Goal: Task Accomplishment & Management: Use online tool/utility

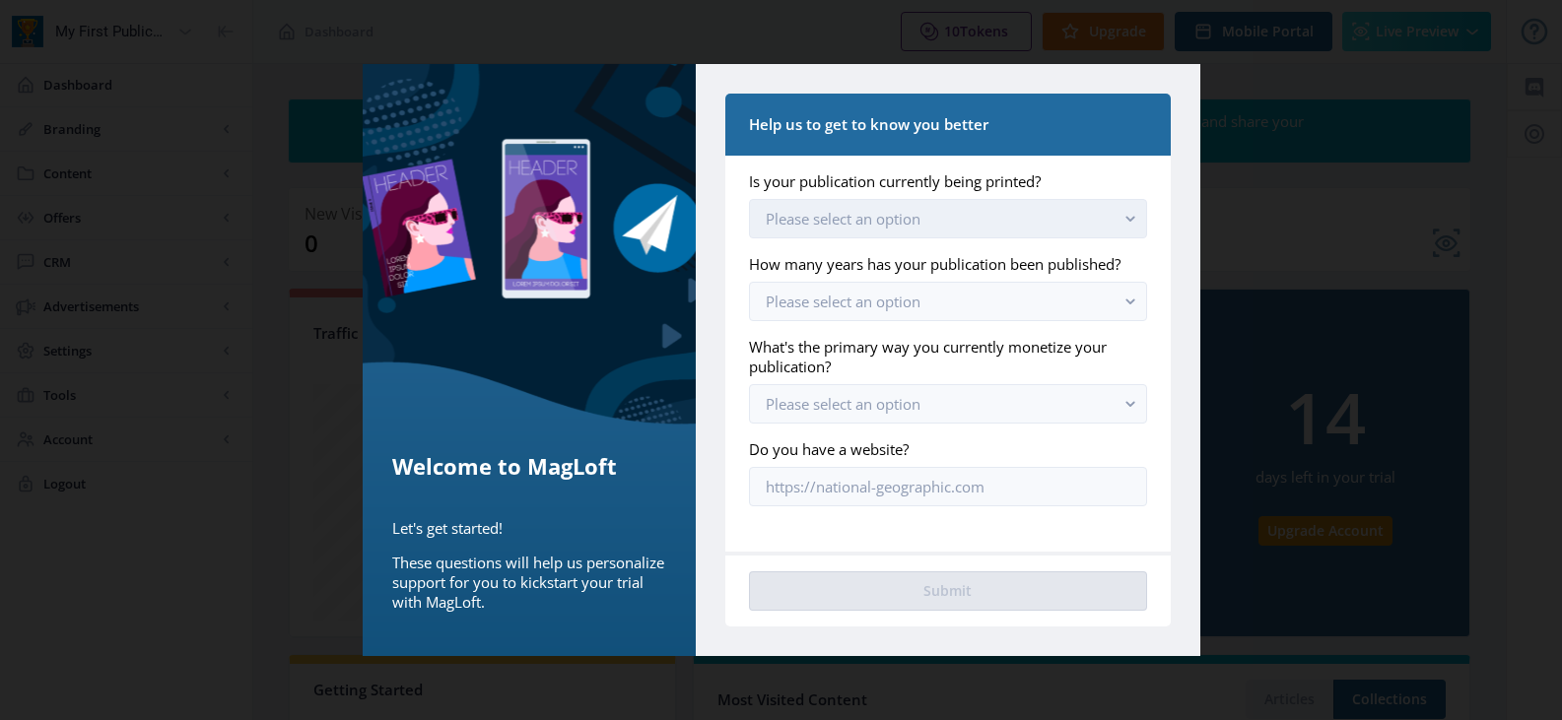
click at [1128, 222] on rect "button" at bounding box center [1130, 219] width 23 height 23
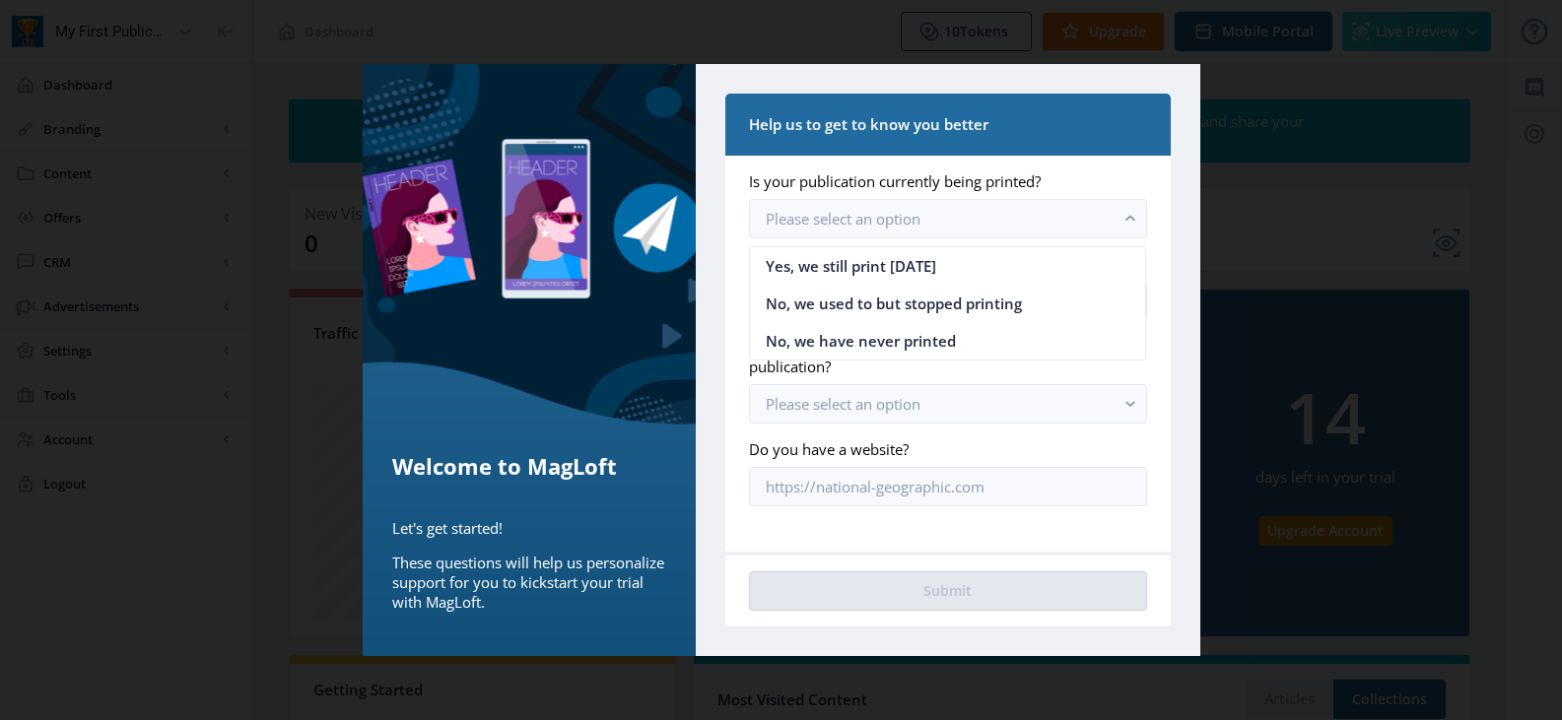
click at [1160, 208] on nb-card-body "Is your publication currently being printed? Please select an option How many y…" at bounding box center [947, 354] width 444 height 396
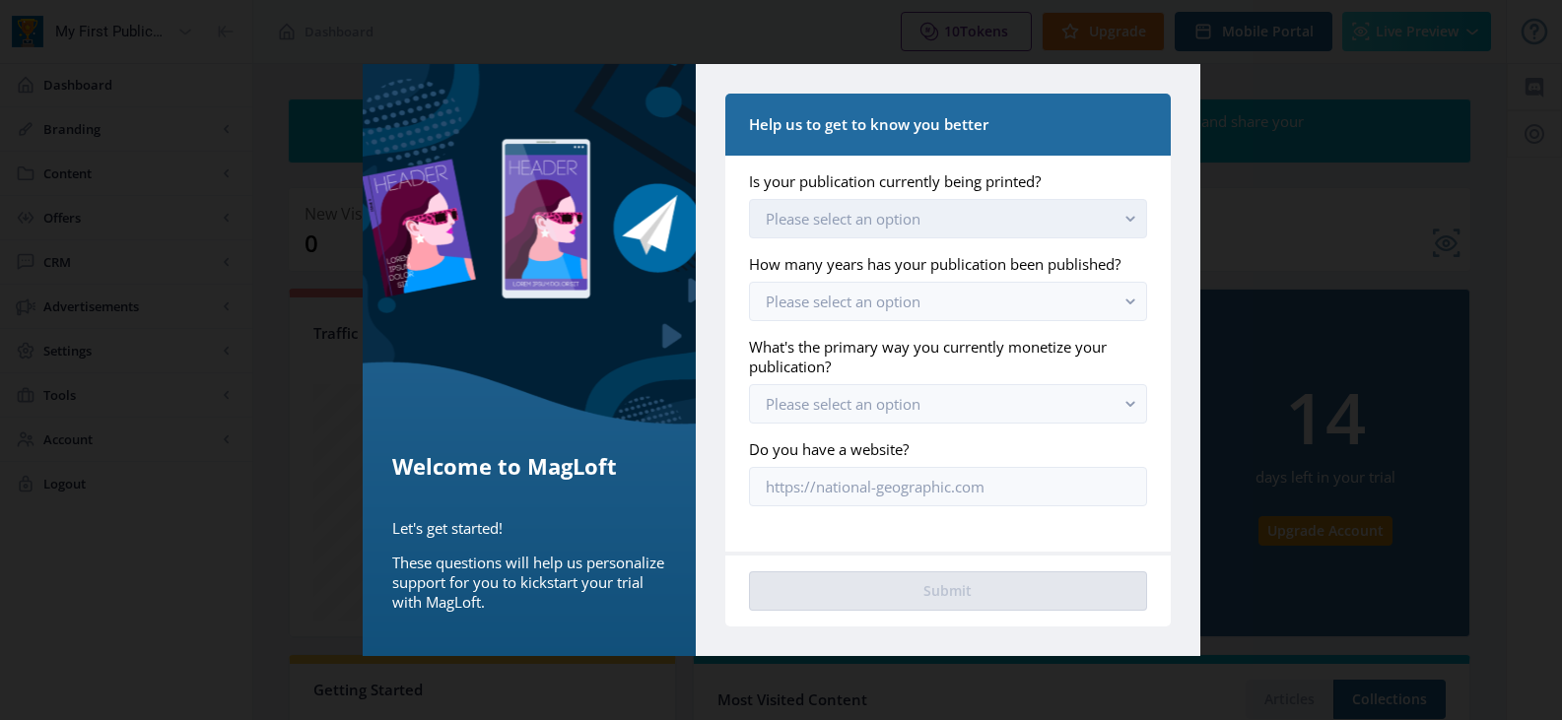
click at [1133, 222] on rect "button" at bounding box center [1130, 219] width 23 height 23
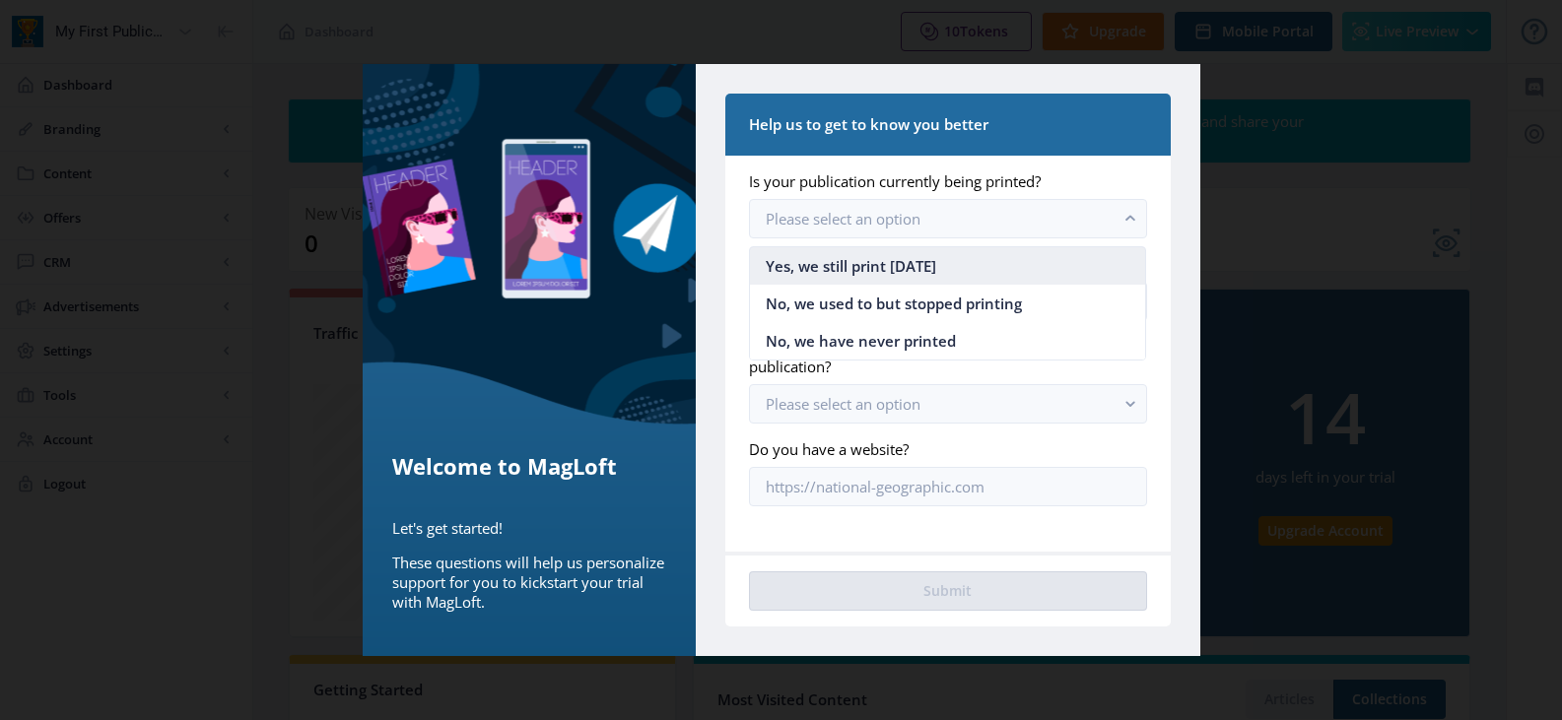
click at [872, 266] on span "Yes, we still print [DATE]" at bounding box center [851, 266] width 170 height 24
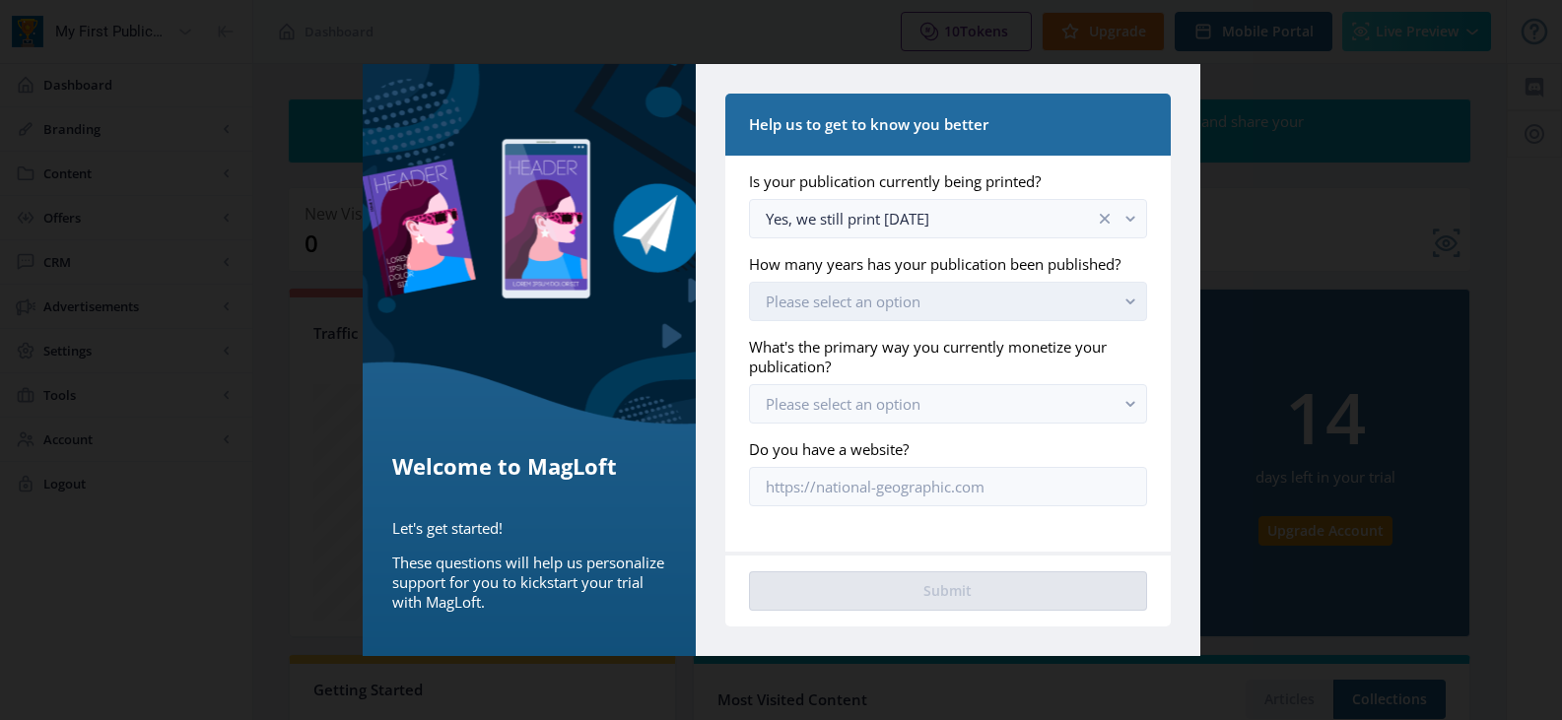
click at [965, 314] on button "Please select an option" at bounding box center [947, 301] width 397 height 39
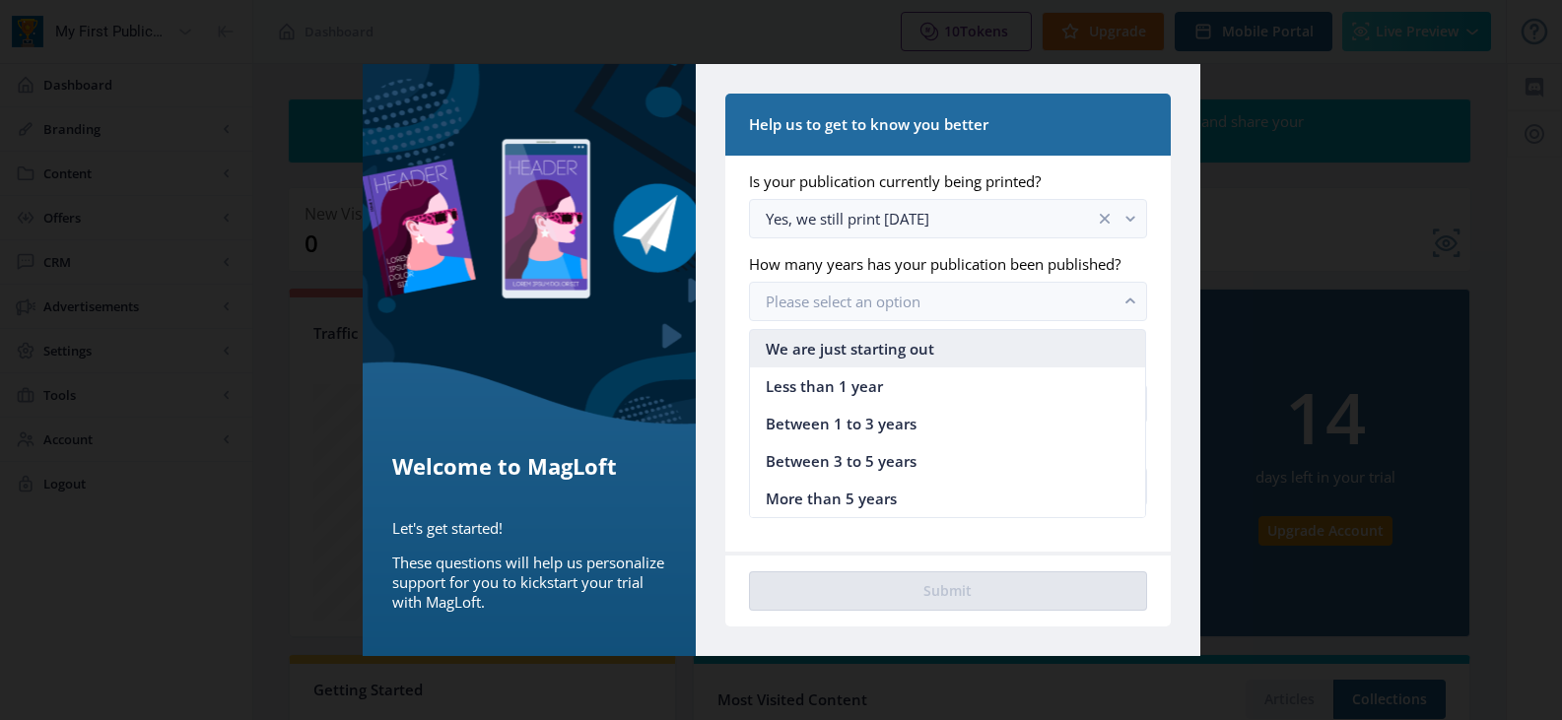
click at [884, 352] on span "We are just starting out" at bounding box center [850, 349] width 168 height 24
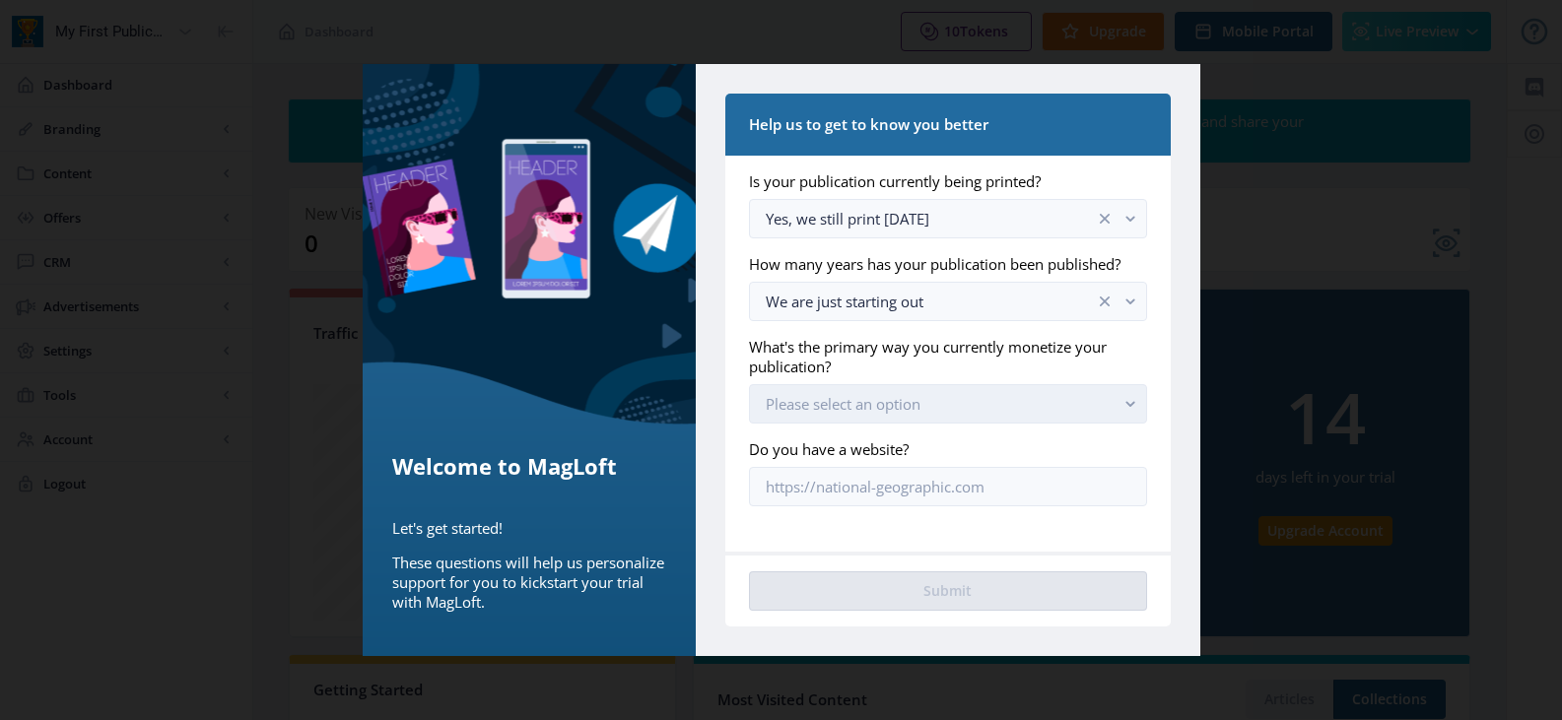
click at [1066, 396] on button "Please select an option" at bounding box center [947, 403] width 397 height 39
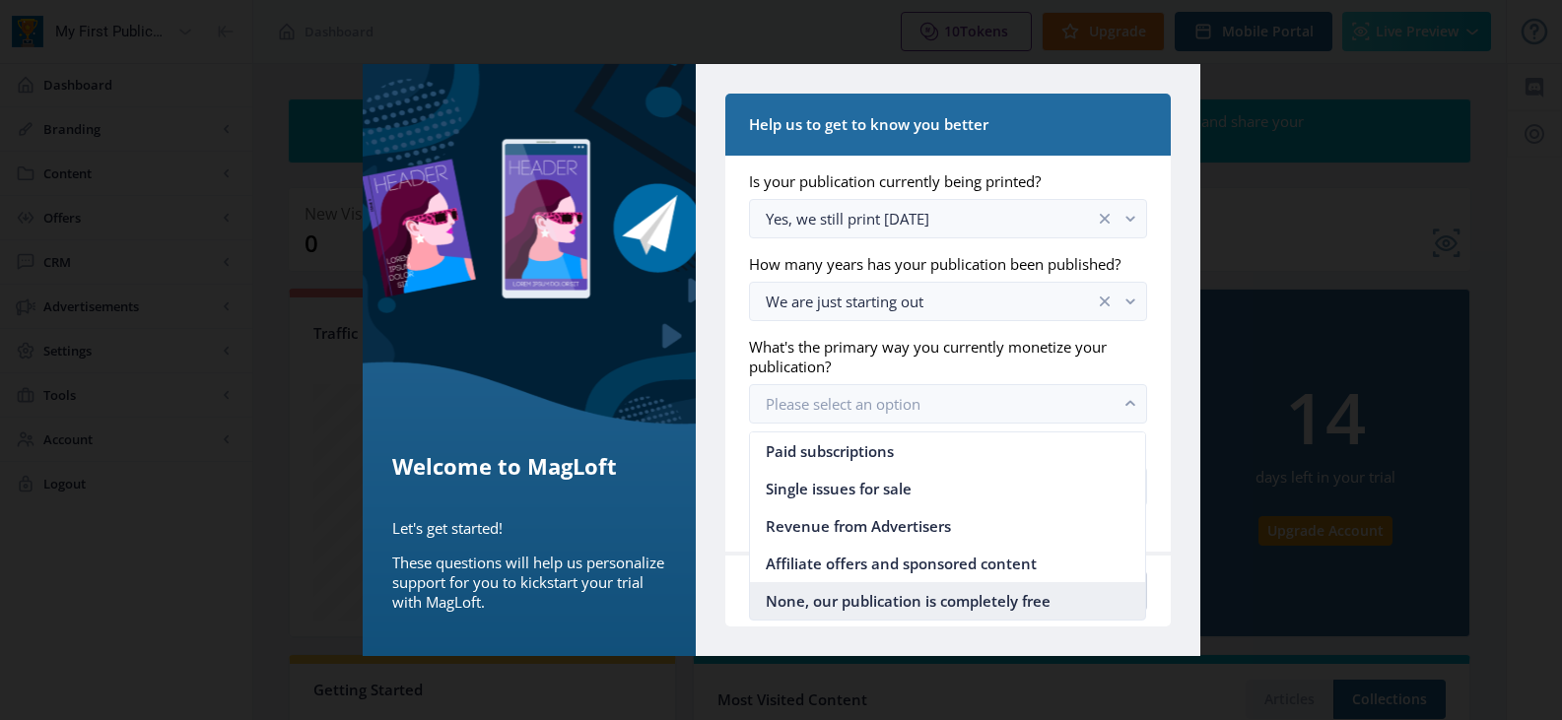
click at [1061, 603] on nb-option "None, our publication is completely free" at bounding box center [947, 600] width 395 height 37
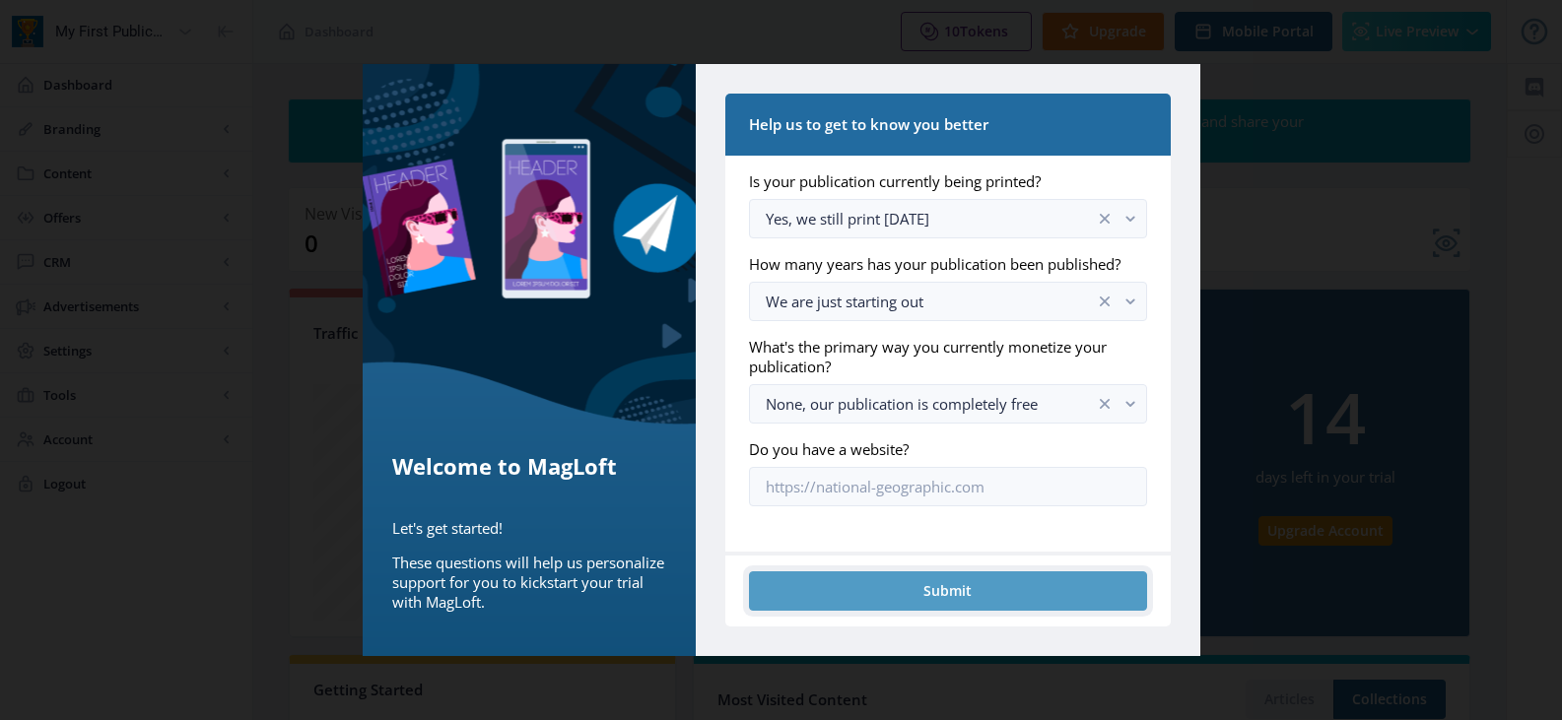
click at [993, 593] on button "Submit" at bounding box center [947, 590] width 397 height 39
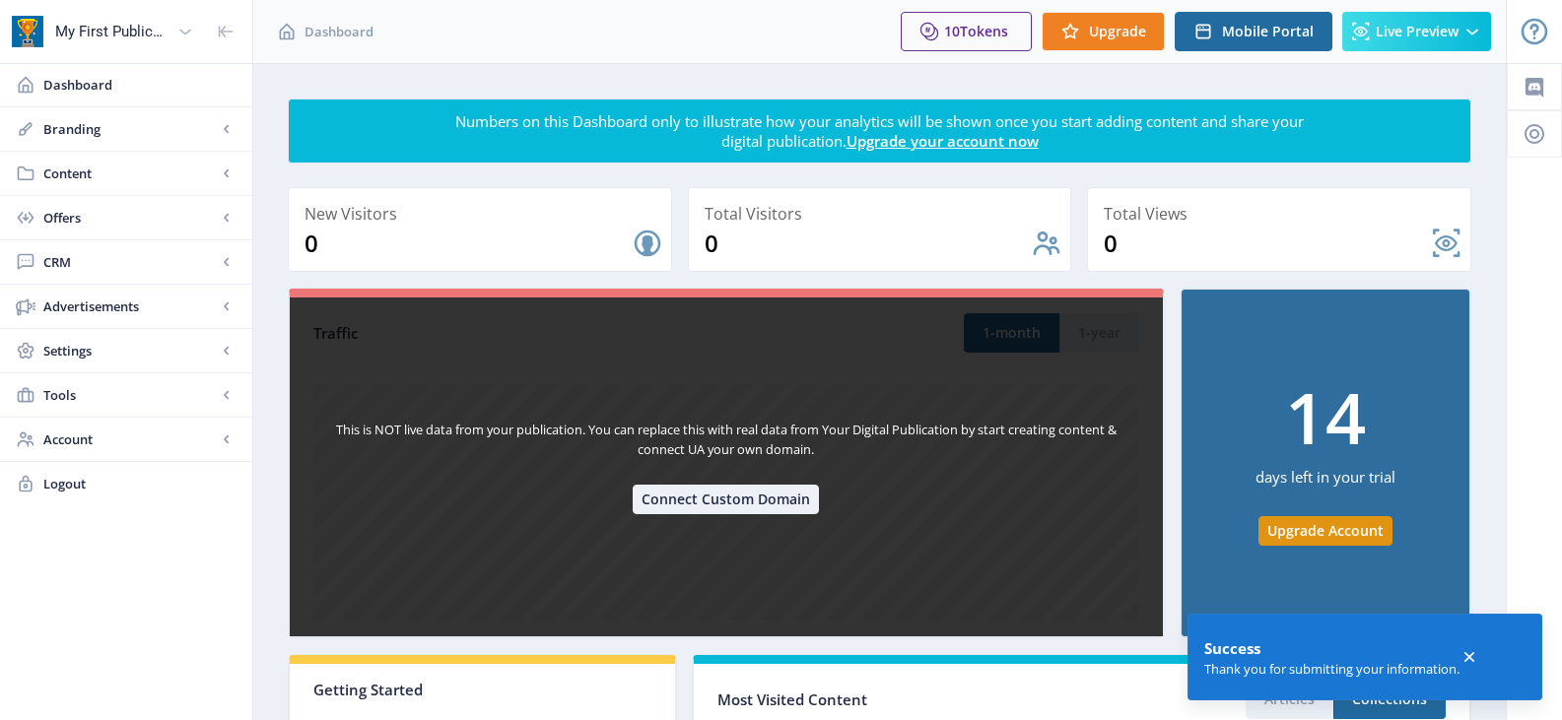
click at [887, 597] on nb-card-body "This is NOT live data from your publication. You can replace this with real dat…" at bounding box center [726, 467] width 873 height 339
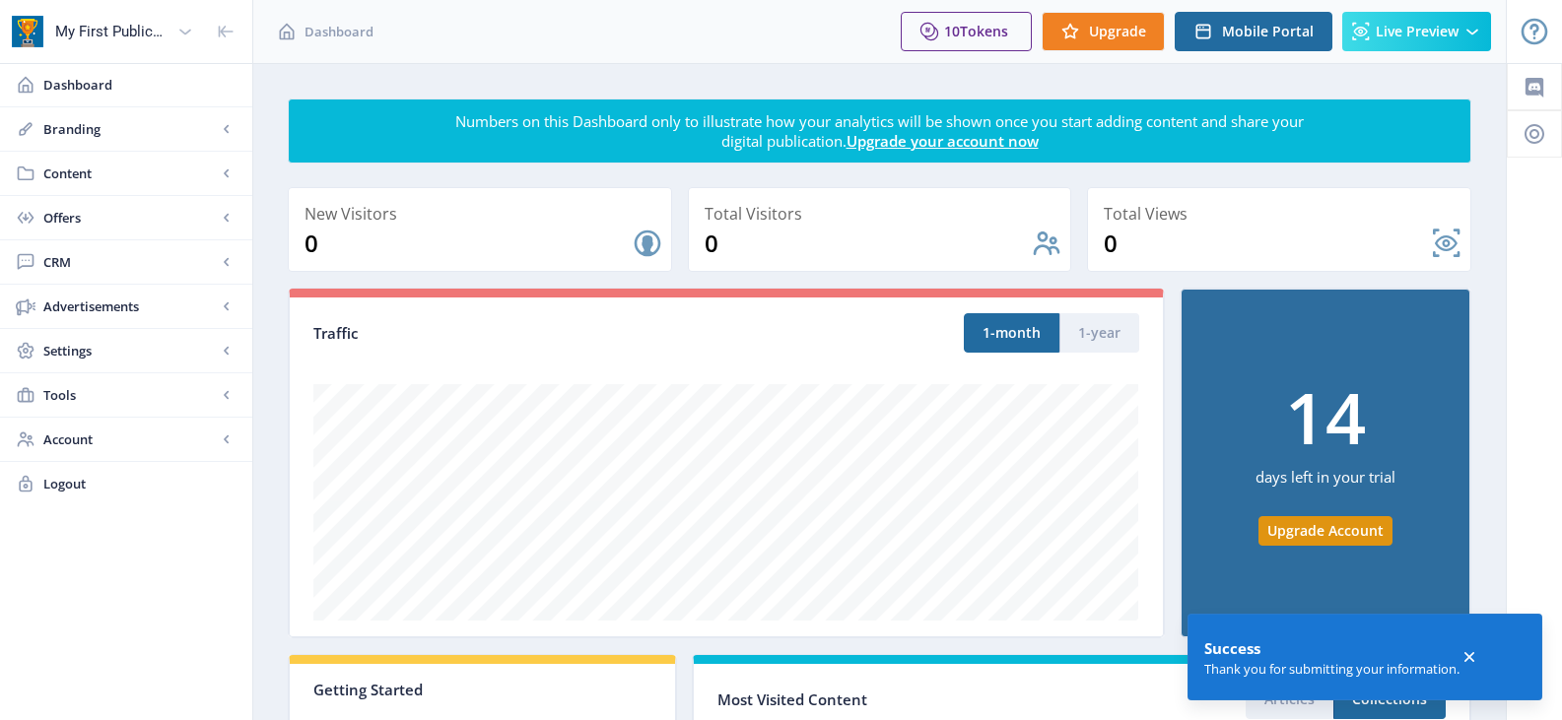
click at [1521, 472] on div at bounding box center [1533, 669] width 55 height 1213
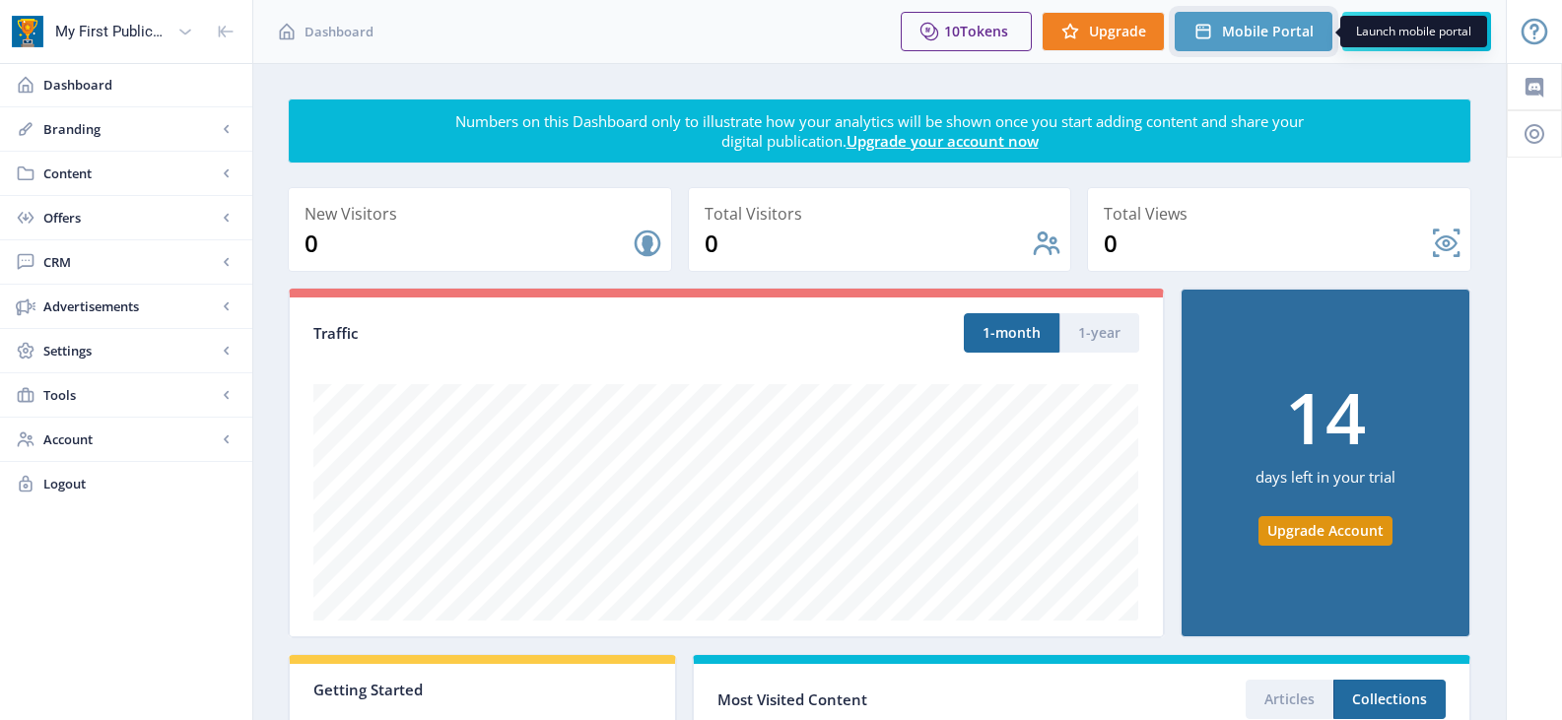
click at [1287, 35] on span "Mobile Portal" at bounding box center [1268, 32] width 92 height 16
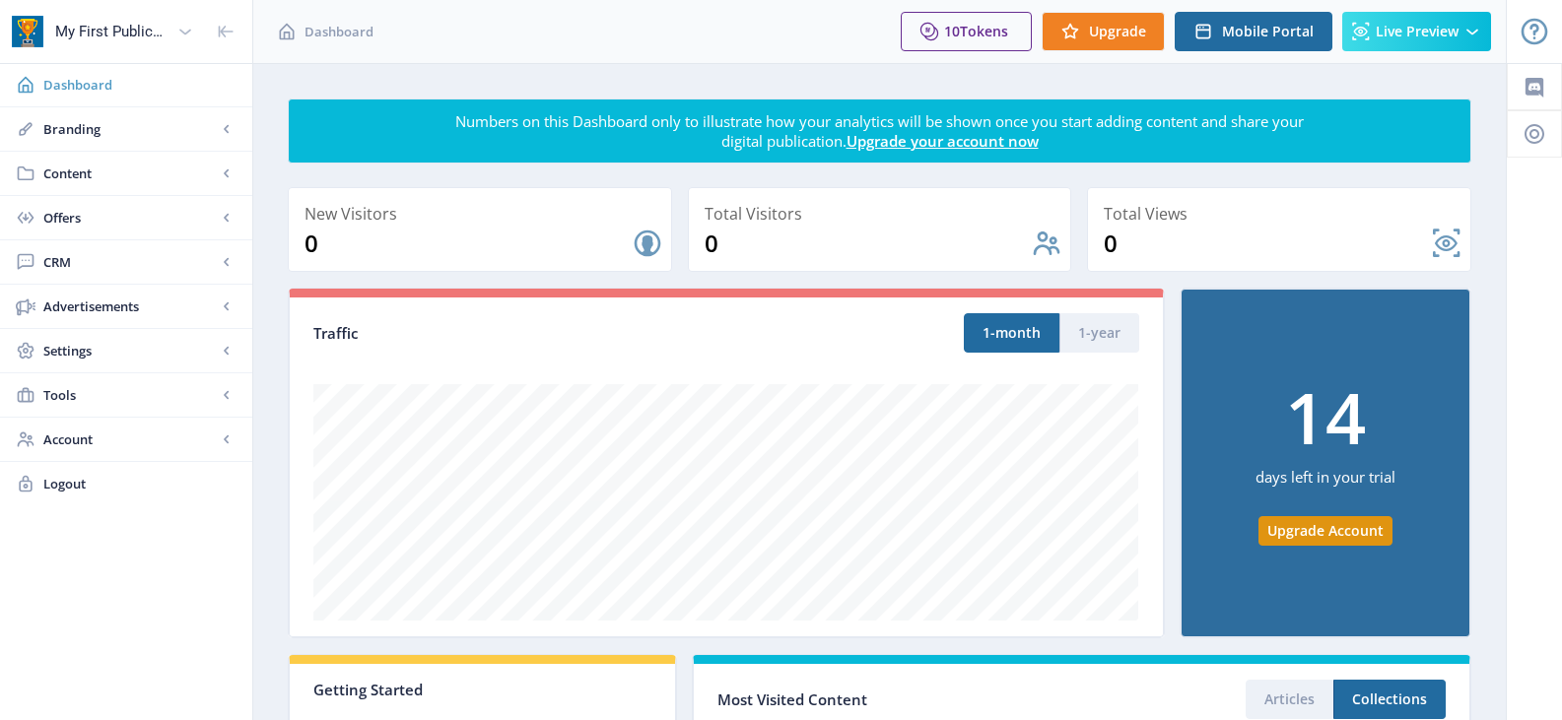
click at [97, 88] on span "Dashboard" at bounding box center [139, 85] width 193 height 20
click at [82, 130] on span "Branding" at bounding box center [129, 129] width 173 height 20
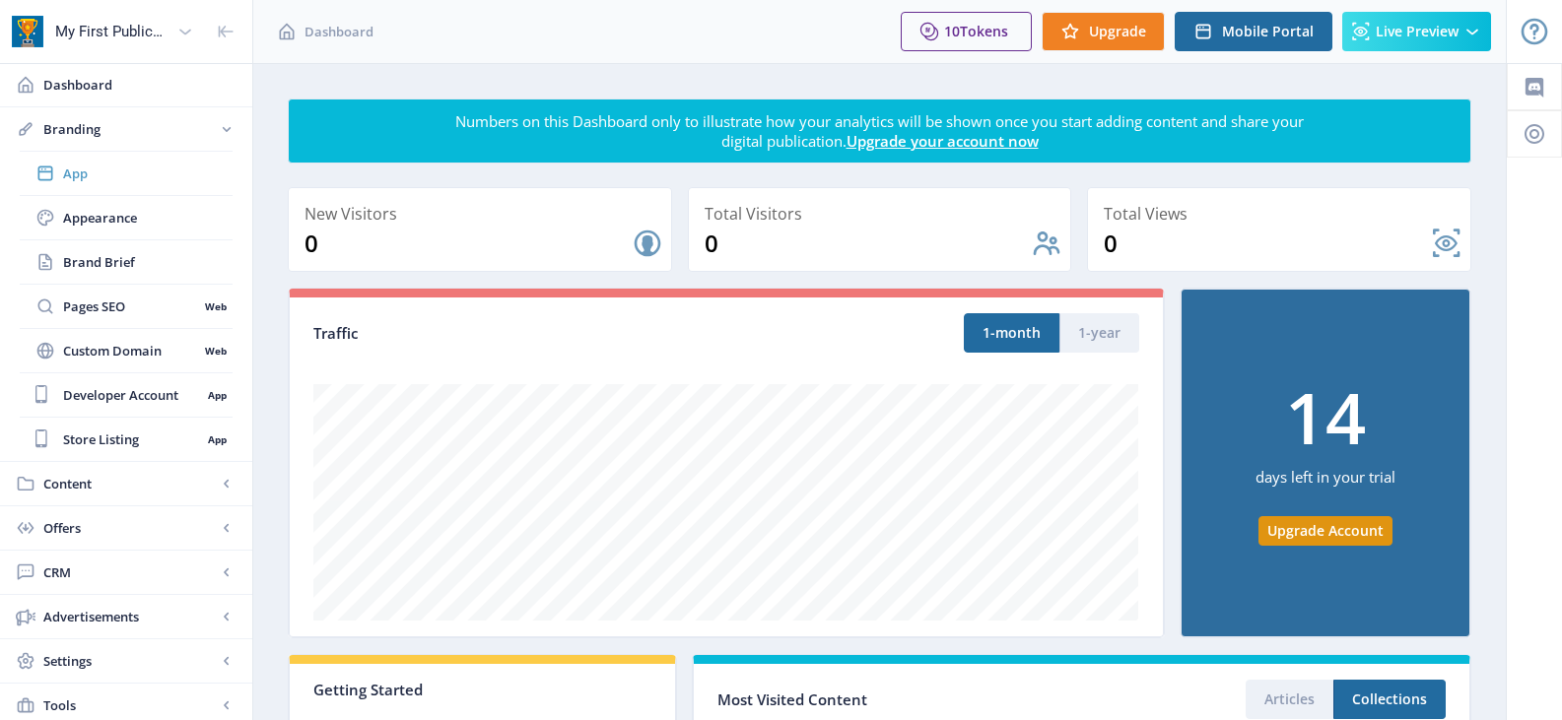
click at [81, 168] on span "App" at bounding box center [147, 174] width 169 height 20
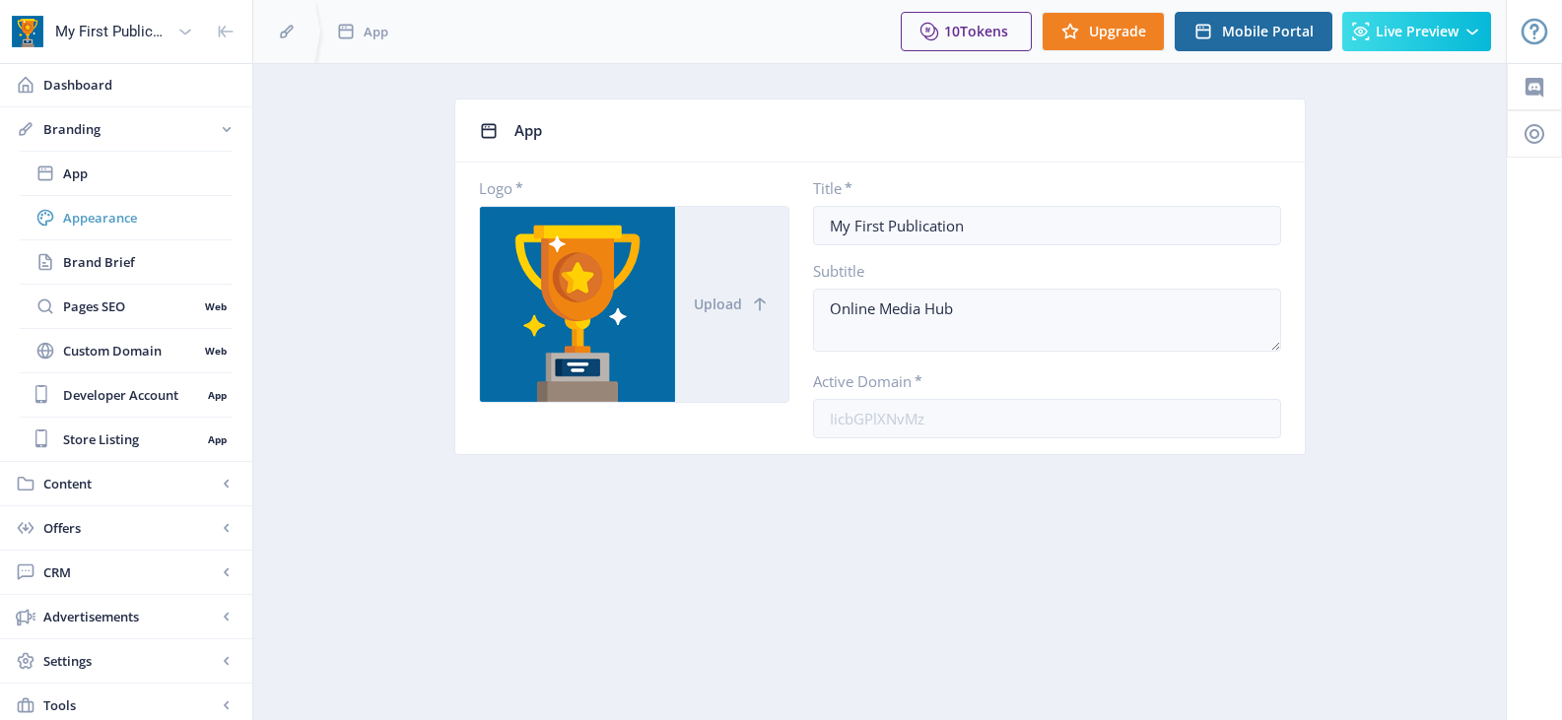
click at [100, 217] on span "Appearance" at bounding box center [147, 218] width 169 height 20
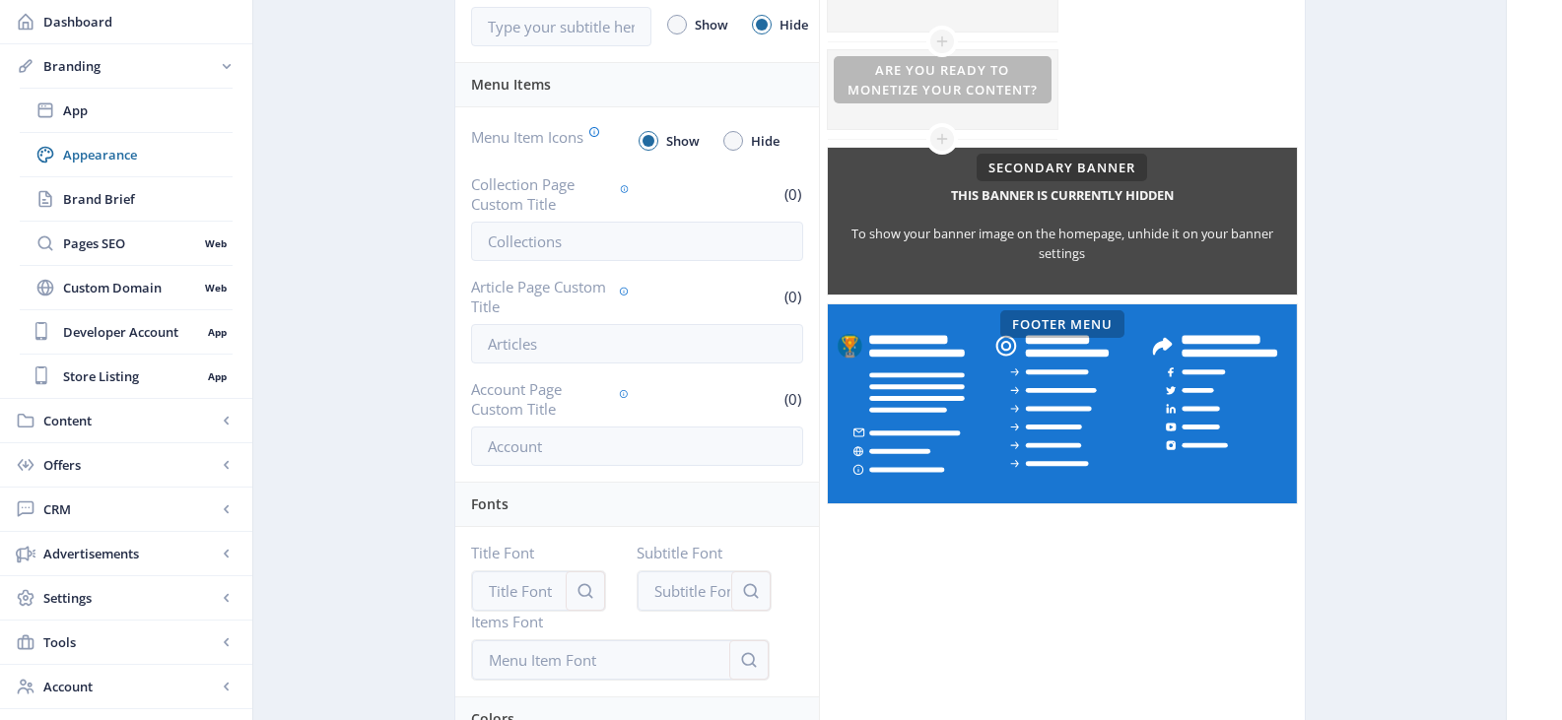
scroll to position [788, 0]
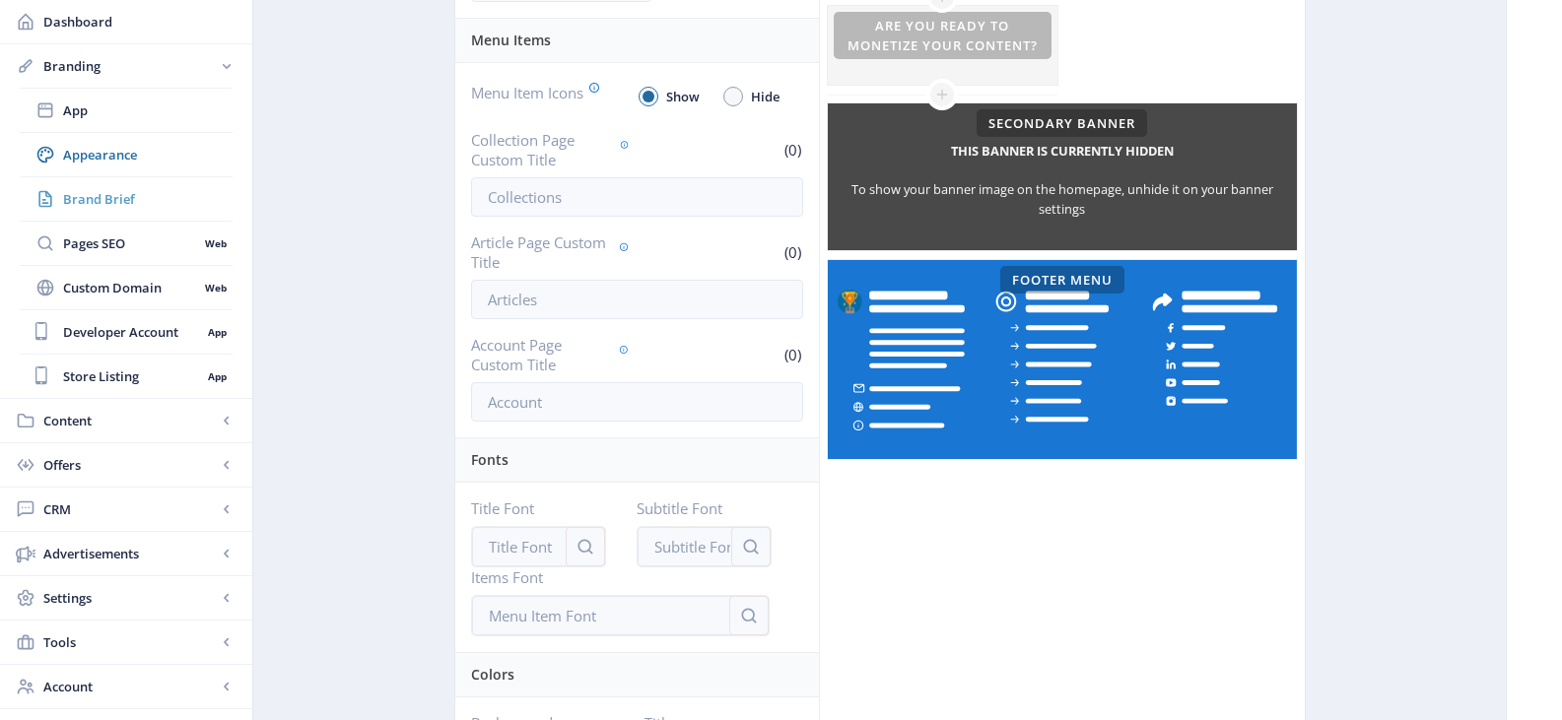
click at [109, 200] on span "Brand Brief" at bounding box center [147, 199] width 169 height 20
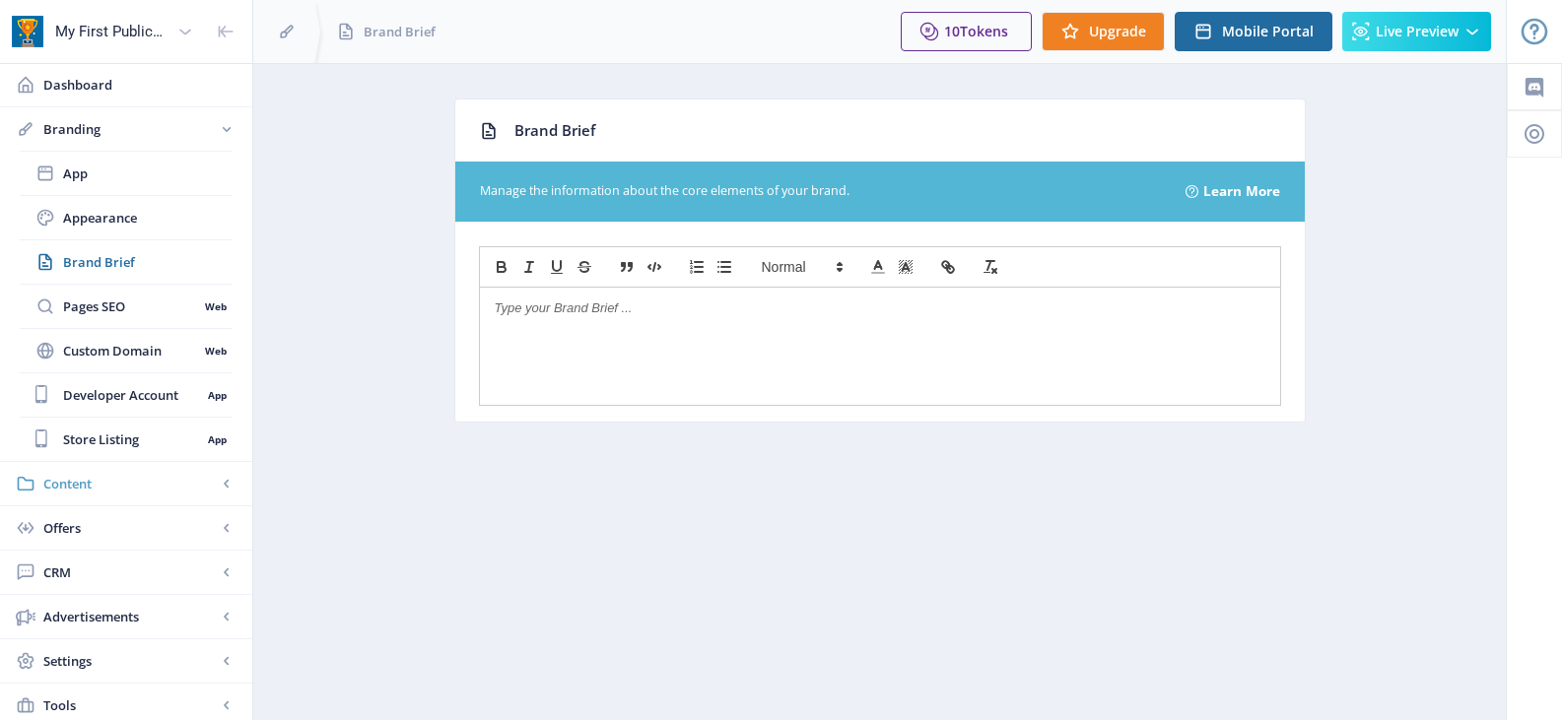
click at [67, 484] on span "Content" at bounding box center [129, 484] width 173 height 20
click at [100, 307] on span "Import PDF" at bounding box center [147, 307] width 169 height 20
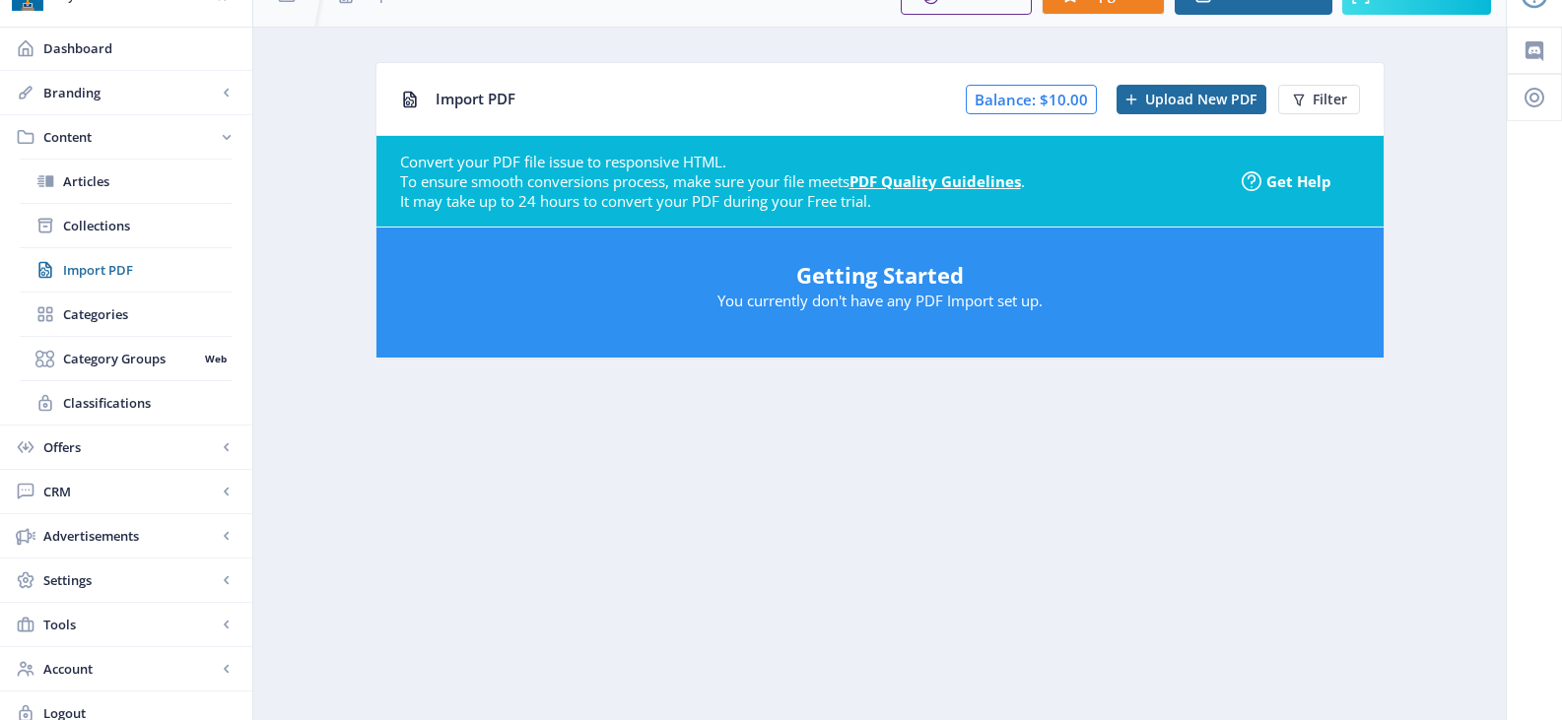
scroll to position [51, 0]
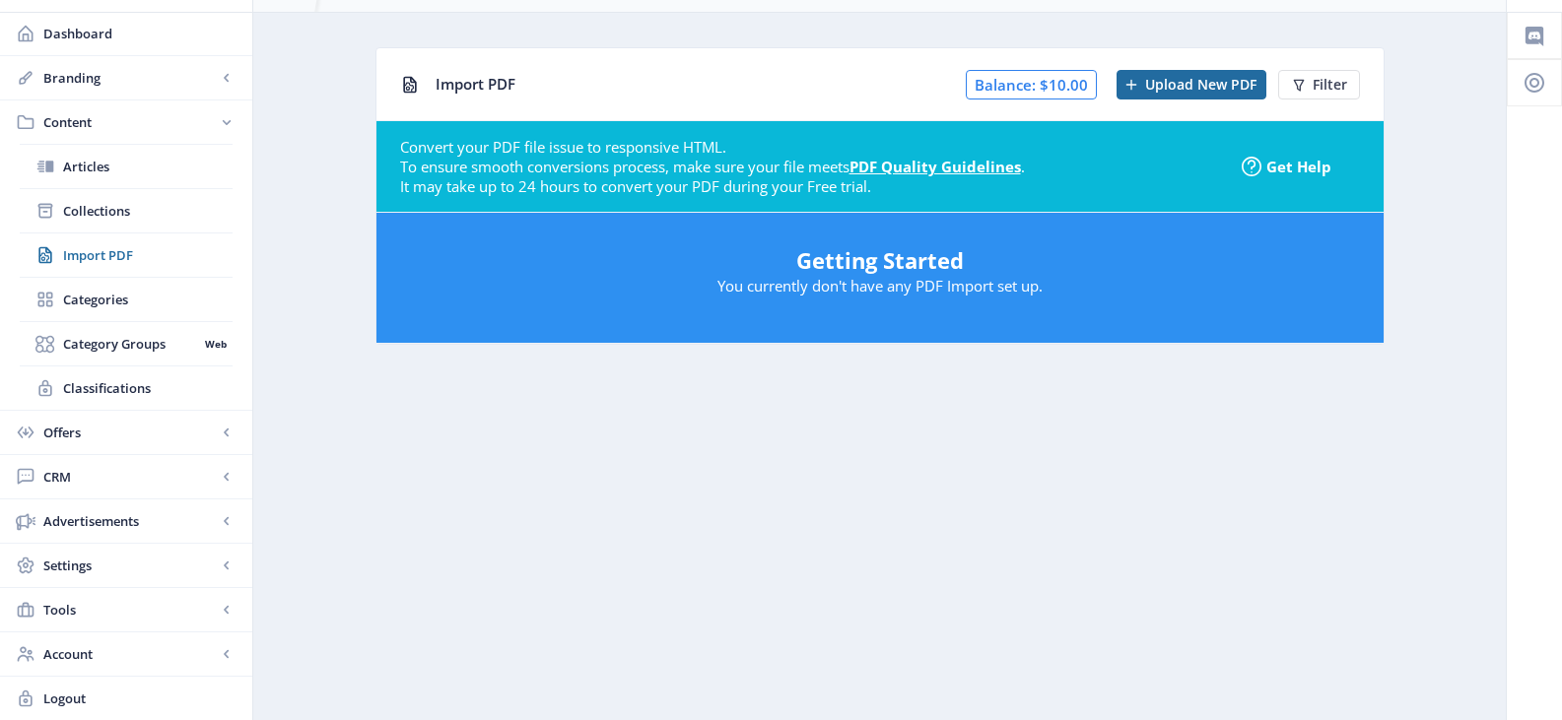
click at [916, 282] on p "You currently don't have any PDF Import set up." at bounding box center [880, 286] width 968 height 20
click at [1021, 227] on div "Getting Started You currently don't have any PDF Import set up." at bounding box center [879, 278] width 1007 height 130
click at [84, 609] on span "Tools" at bounding box center [129, 610] width 173 height 20
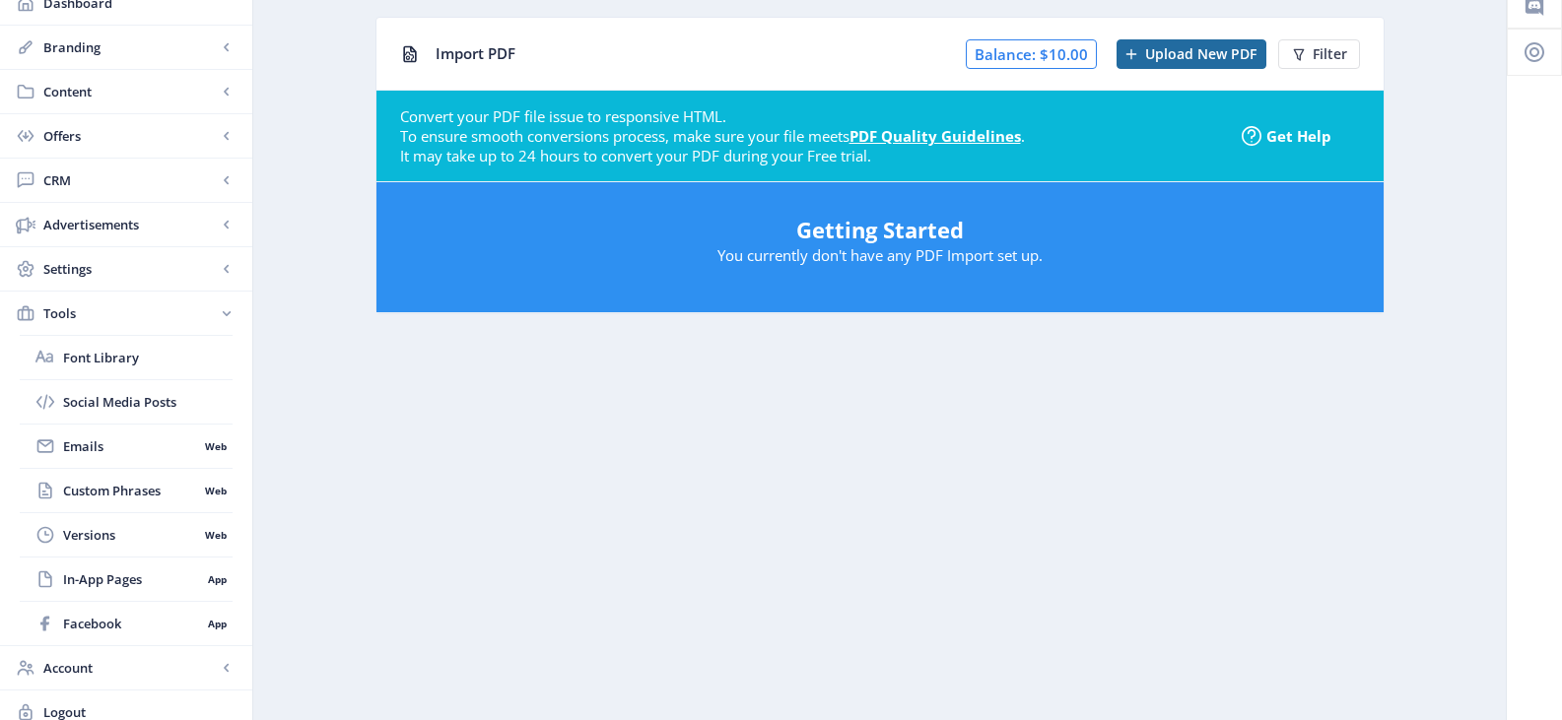
scroll to position [96, 0]
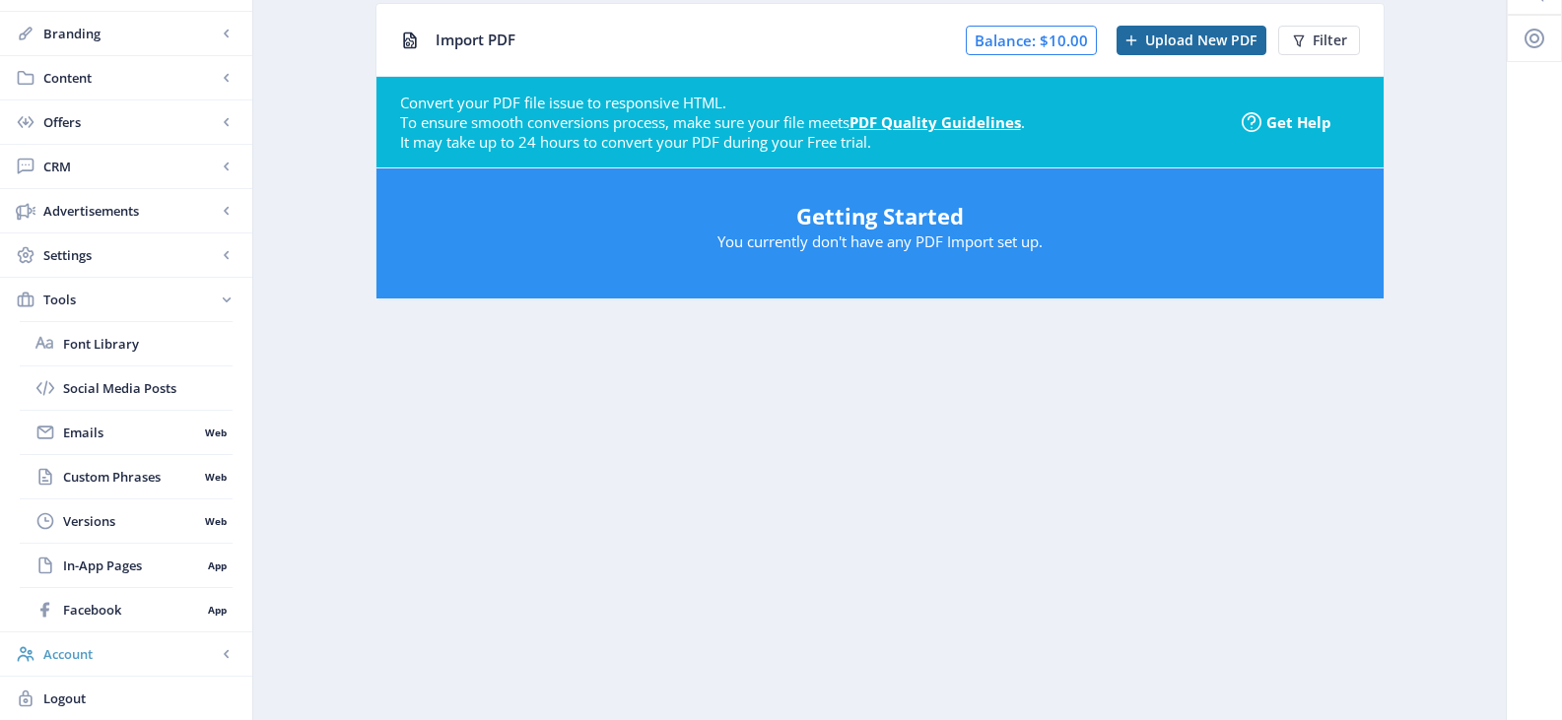
click at [107, 661] on span "Account" at bounding box center [129, 654] width 173 height 20
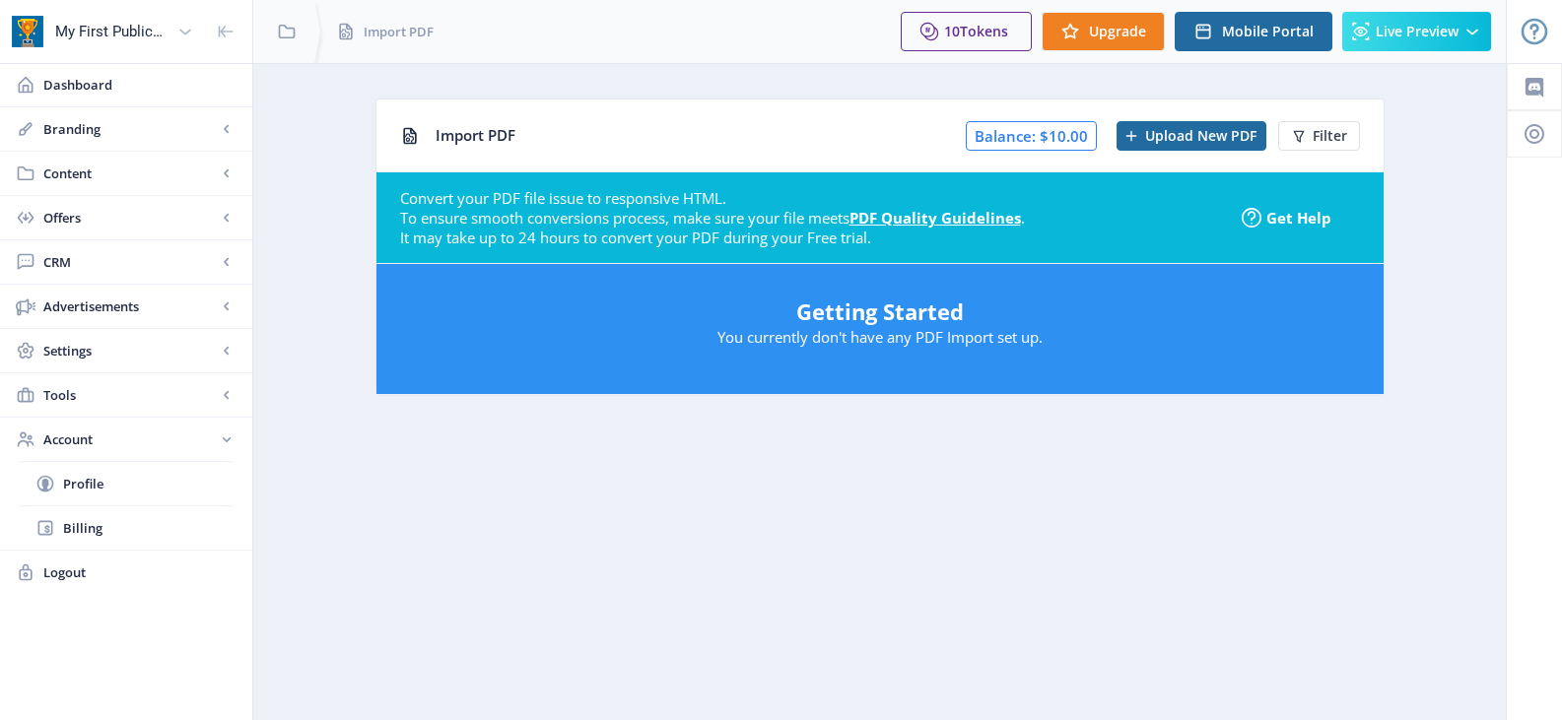
scroll to position [0, 0]
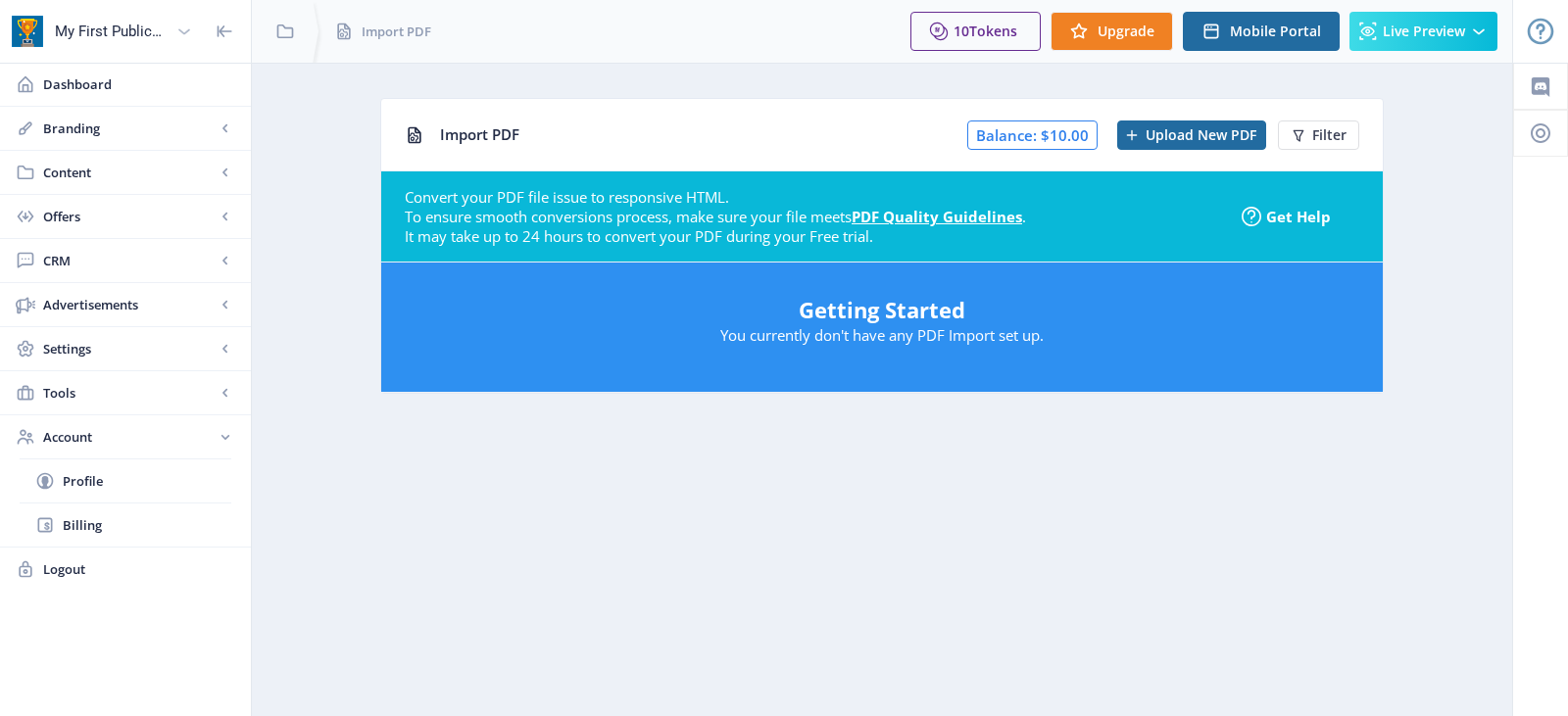
click at [187, 31] on icon at bounding box center [184, 32] width 12 height 6
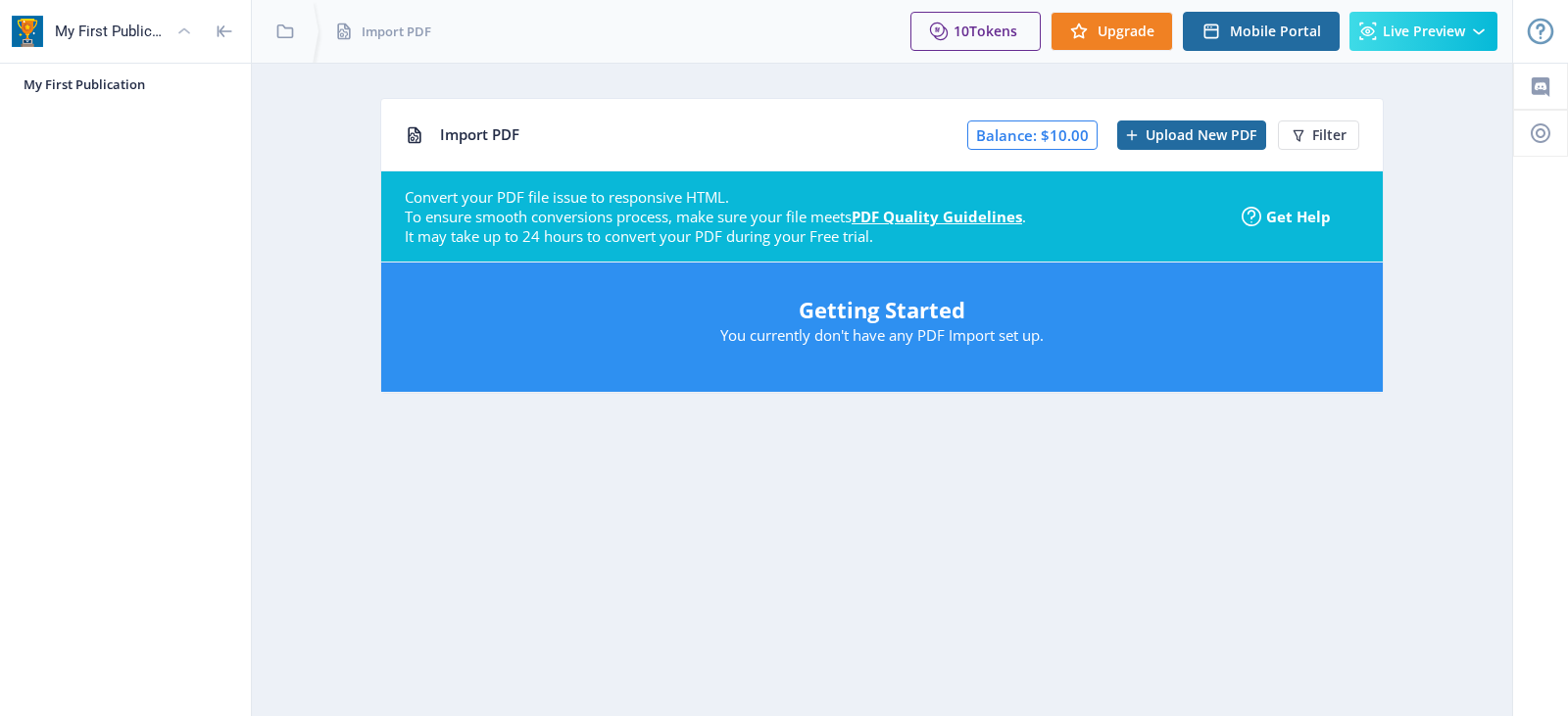
click at [189, 26] on icon at bounding box center [184, 32] width 20 height 20
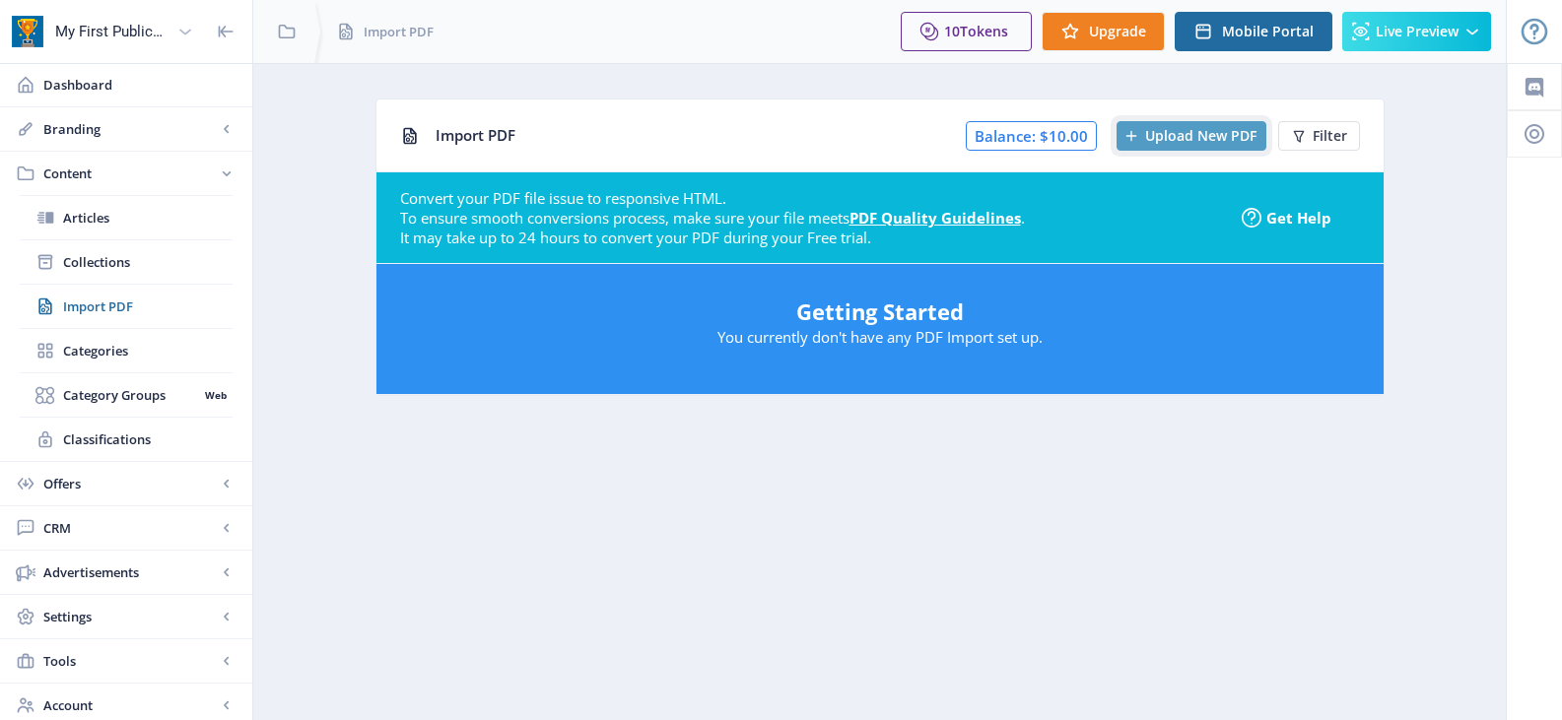
click at [1207, 137] on span "Upload New PDF" at bounding box center [1200, 136] width 111 height 16
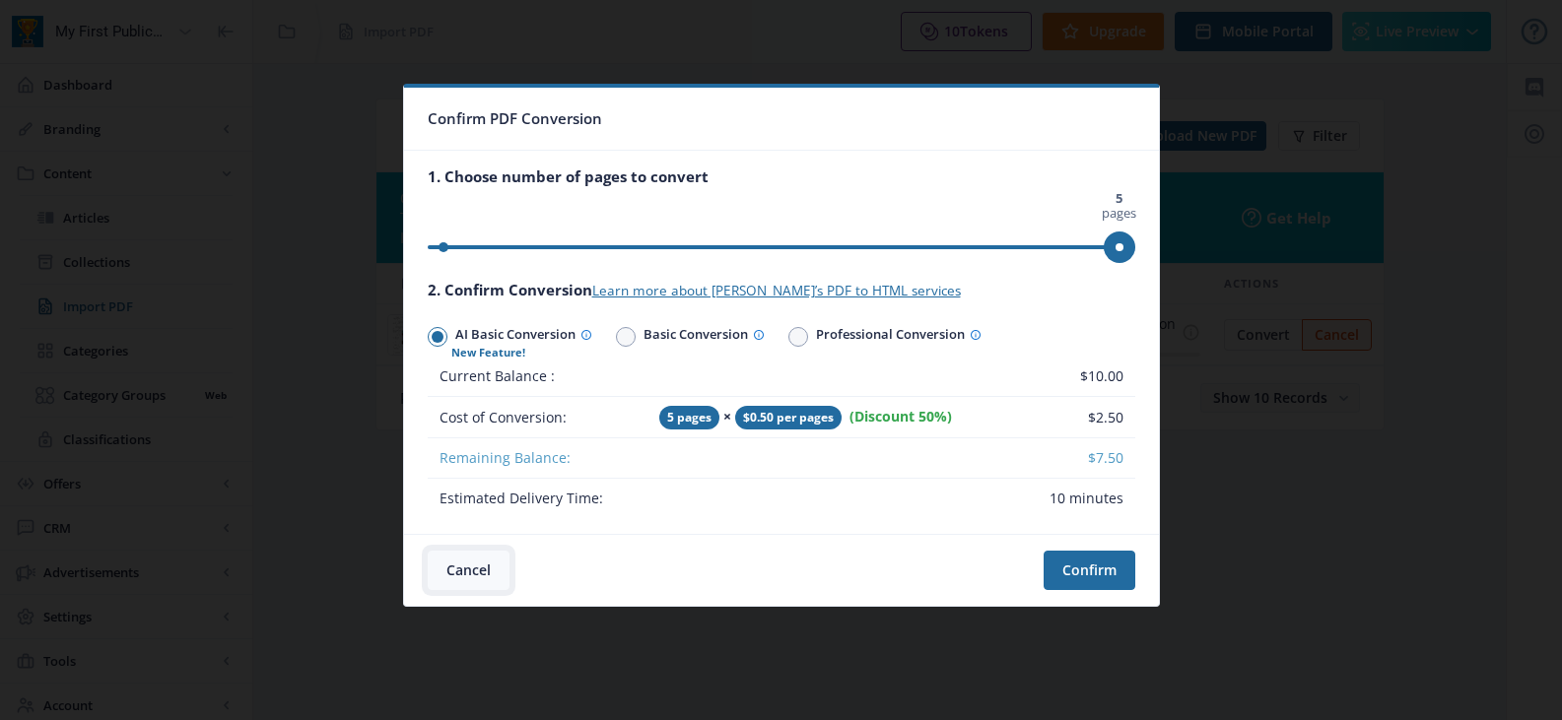
click at [471, 568] on button "Cancel" at bounding box center [469, 570] width 82 height 39
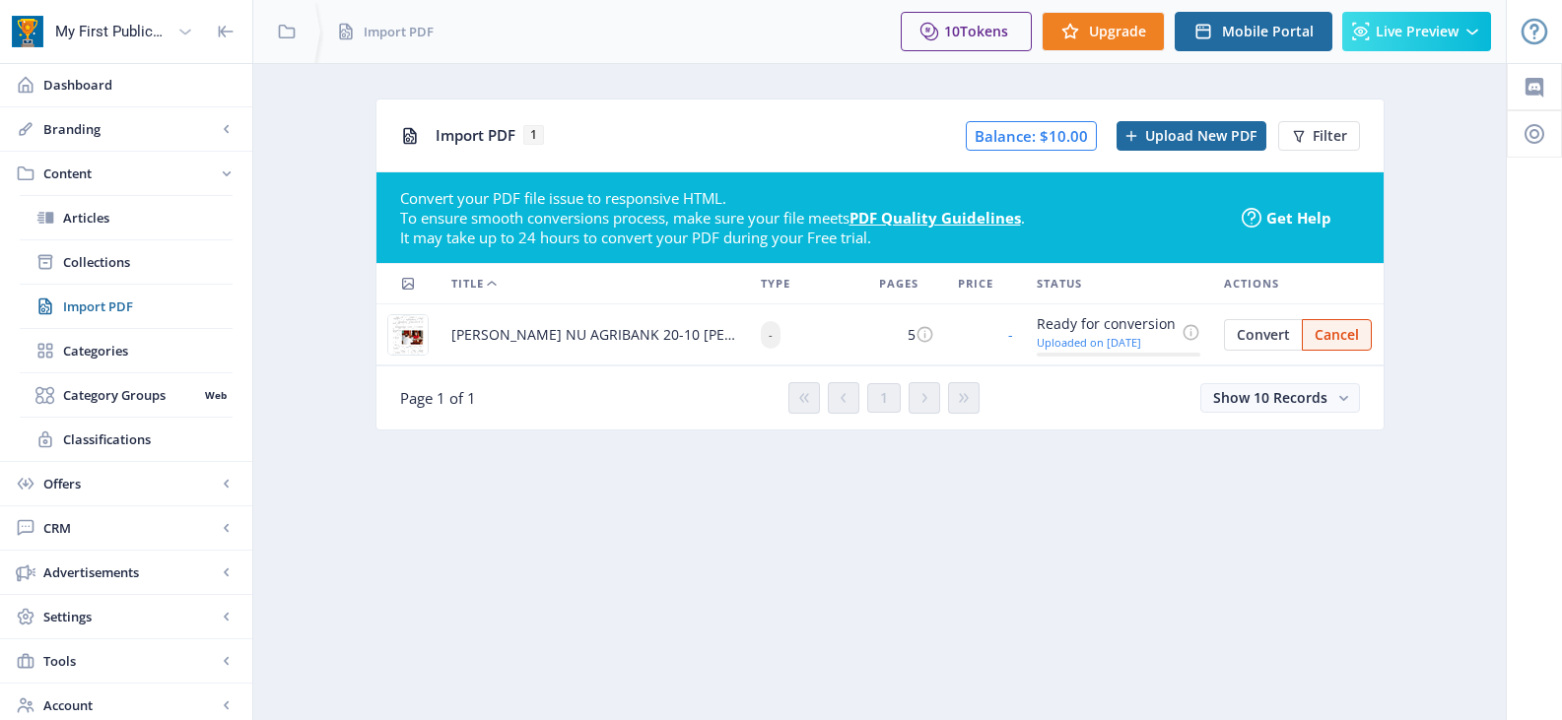
click at [410, 341] on img at bounding box center [407, 334] width 39 height 39
click at [475, 286] on span "Title" at bounding box center [467, 284] width 33 height 24
click at [775, 337] on span "-" at bounding box center [771, 335] width 21 height 28
click at [1349, 332] on span "Cancel" at bounding box center [1336, 335] width 44 height 16
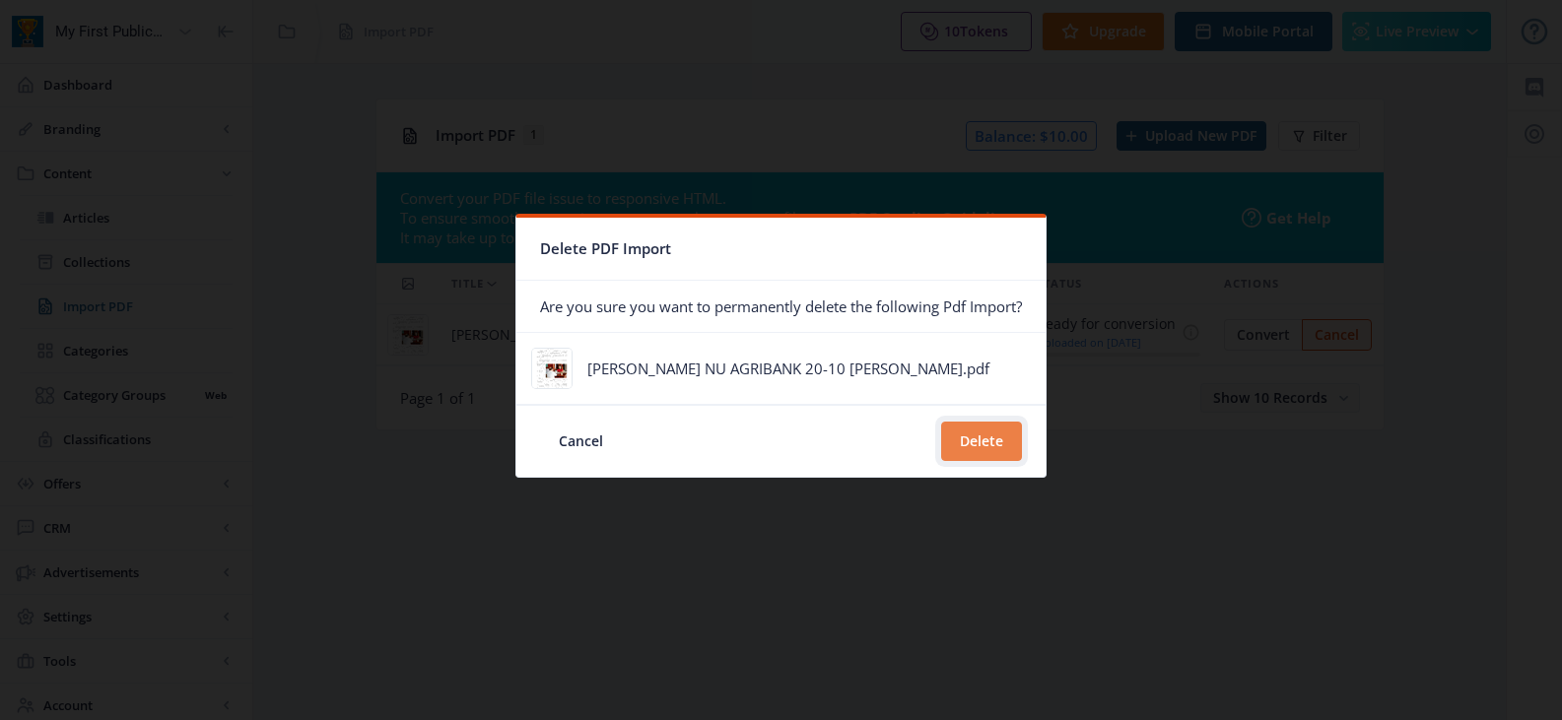
click at [1007, 451] on button "Delete" at bounding box center [981, 441] width 81 height 39
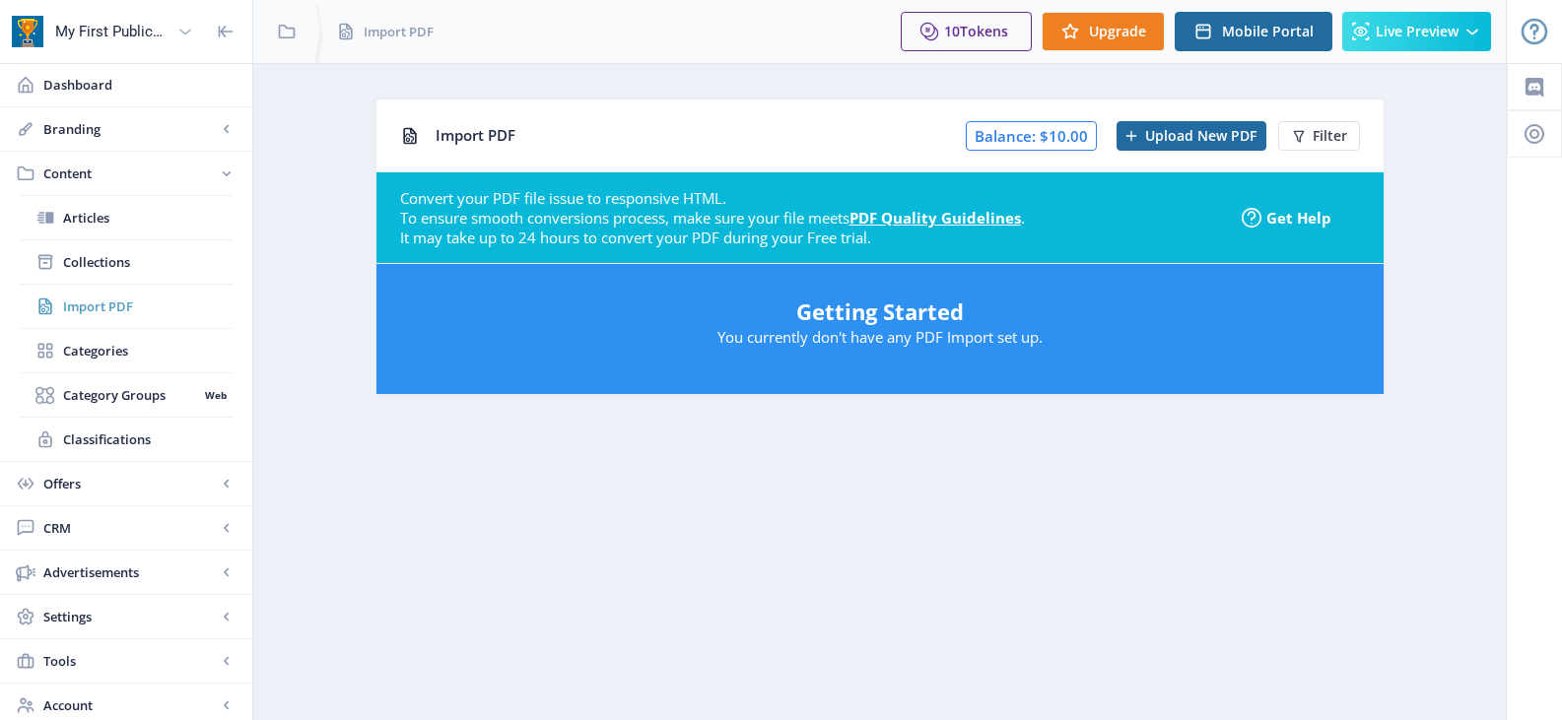
click at [112, 305] on span "Import PDF" at bounding box center [147, 307] width 169 height 20
click at [70, 300] on span "Import PDF" at bounding box center [147, 307] width 169 height 20
click at [79, 350] on span "Categories" at bounding box center [147, 351] width 169 height 20
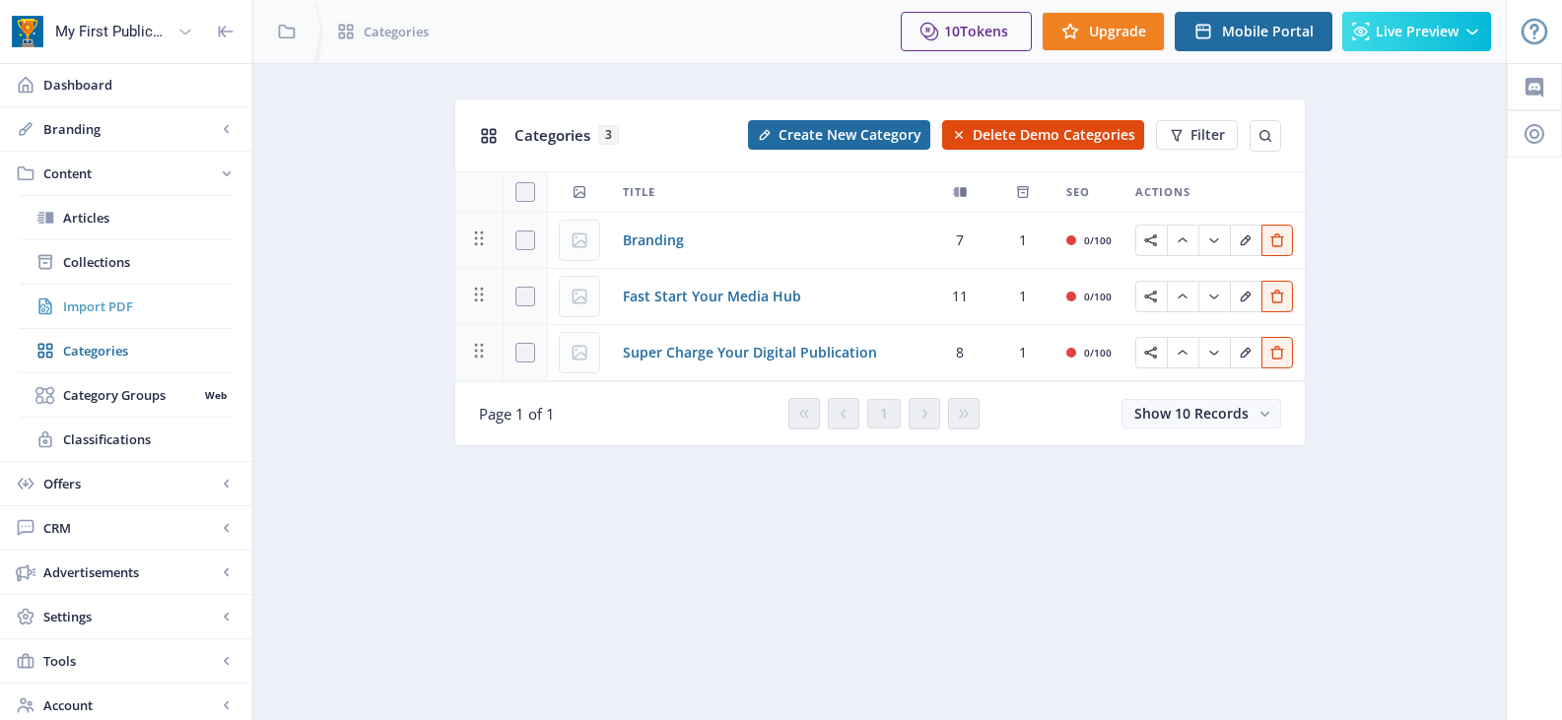
click at [89, 307] on span "Import PDF" at bounding box center [147, 307] width 169 height 20
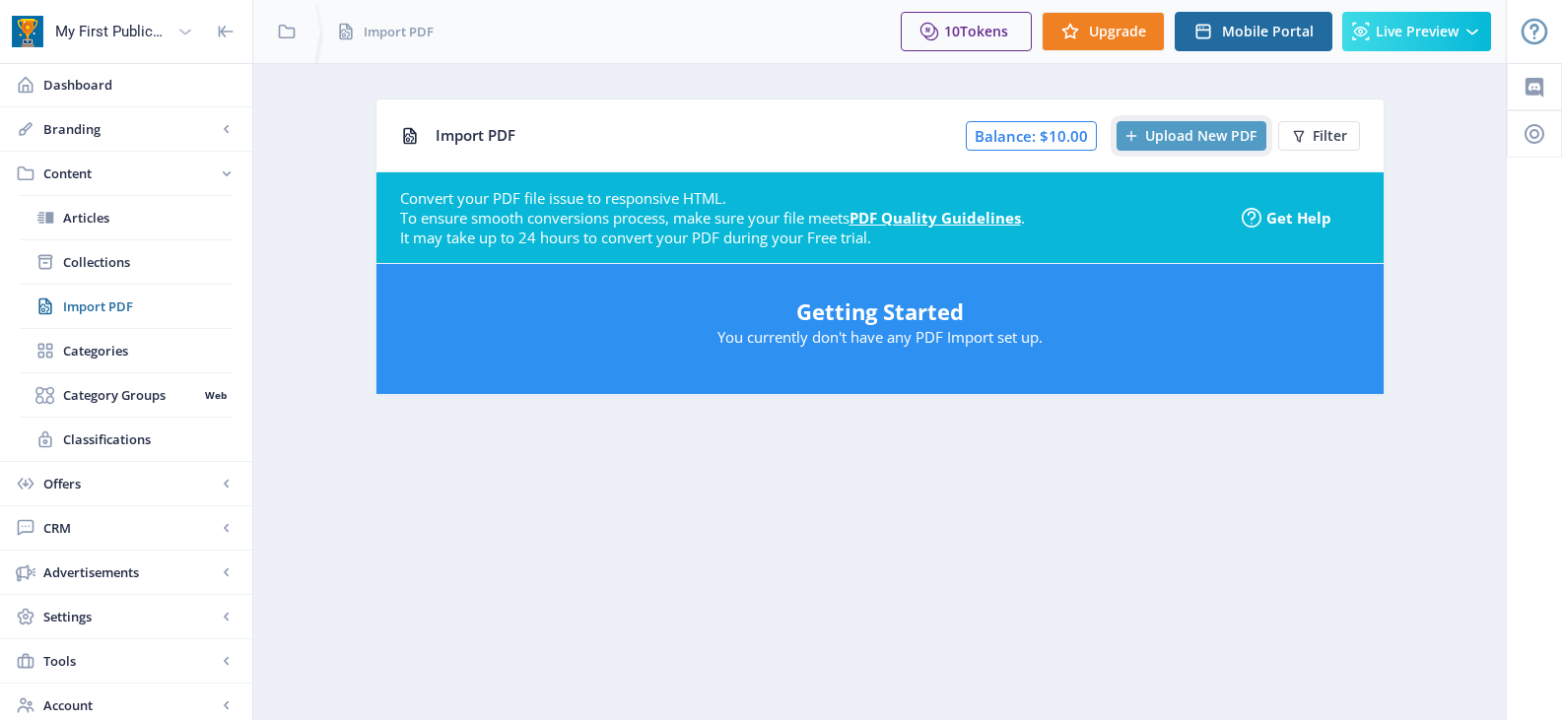
click at [1208, 139] on span "Upload New PDF" at bounding box center [1200, 136] width 111 height 16
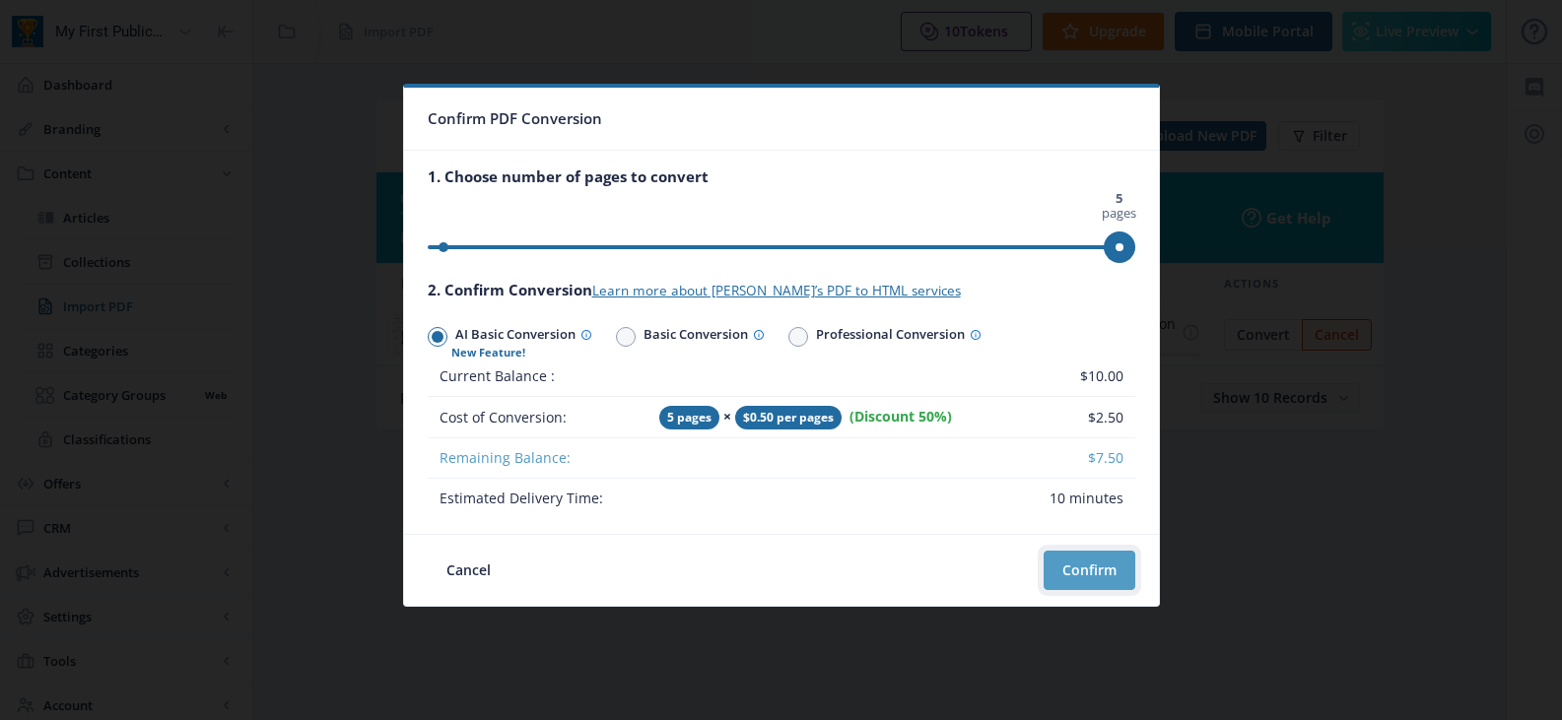
click at [1080, 569] on button "Confirm" at bounding box center [1089, 570] width 92 height 39
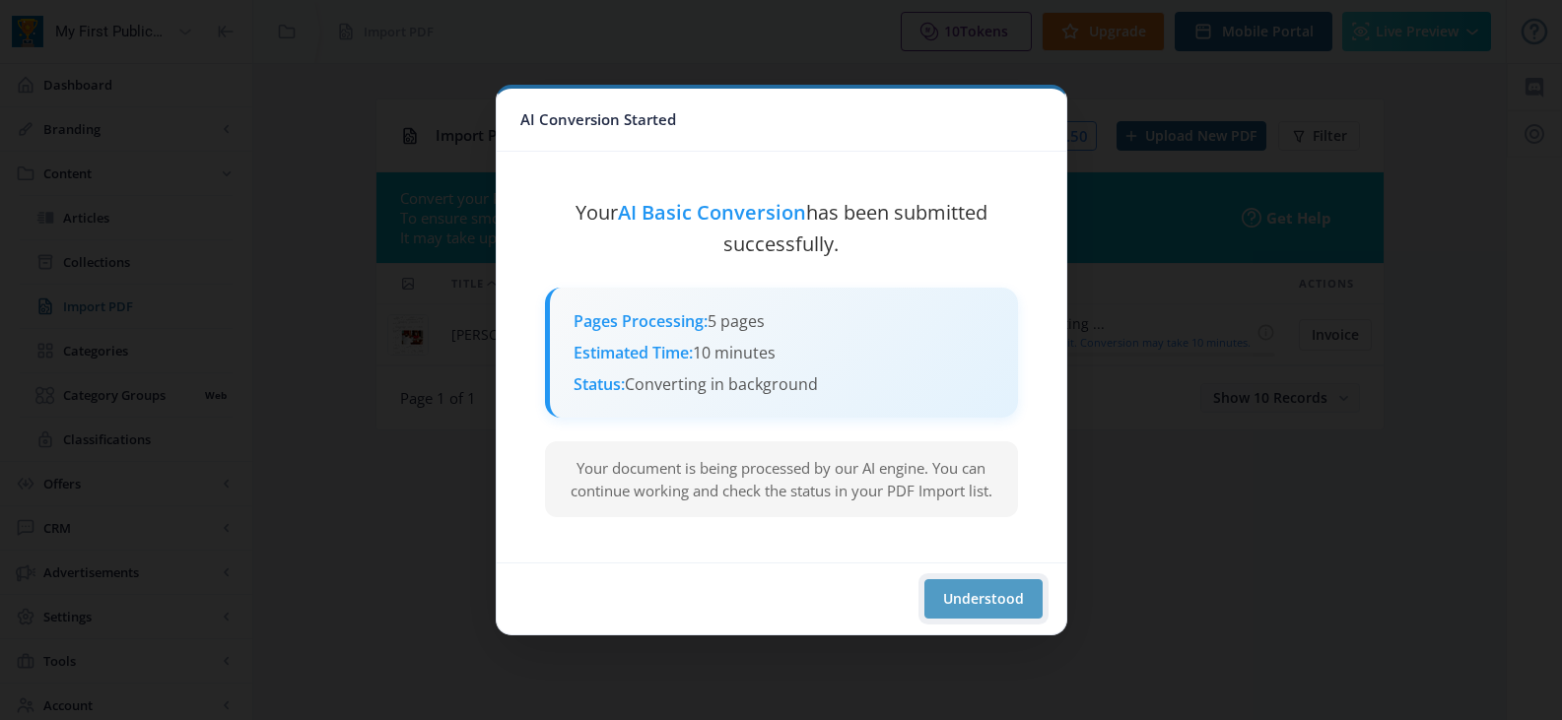
click at [988, 605] on button "Understood" at bounding box center [983, 598] width 118 height 39
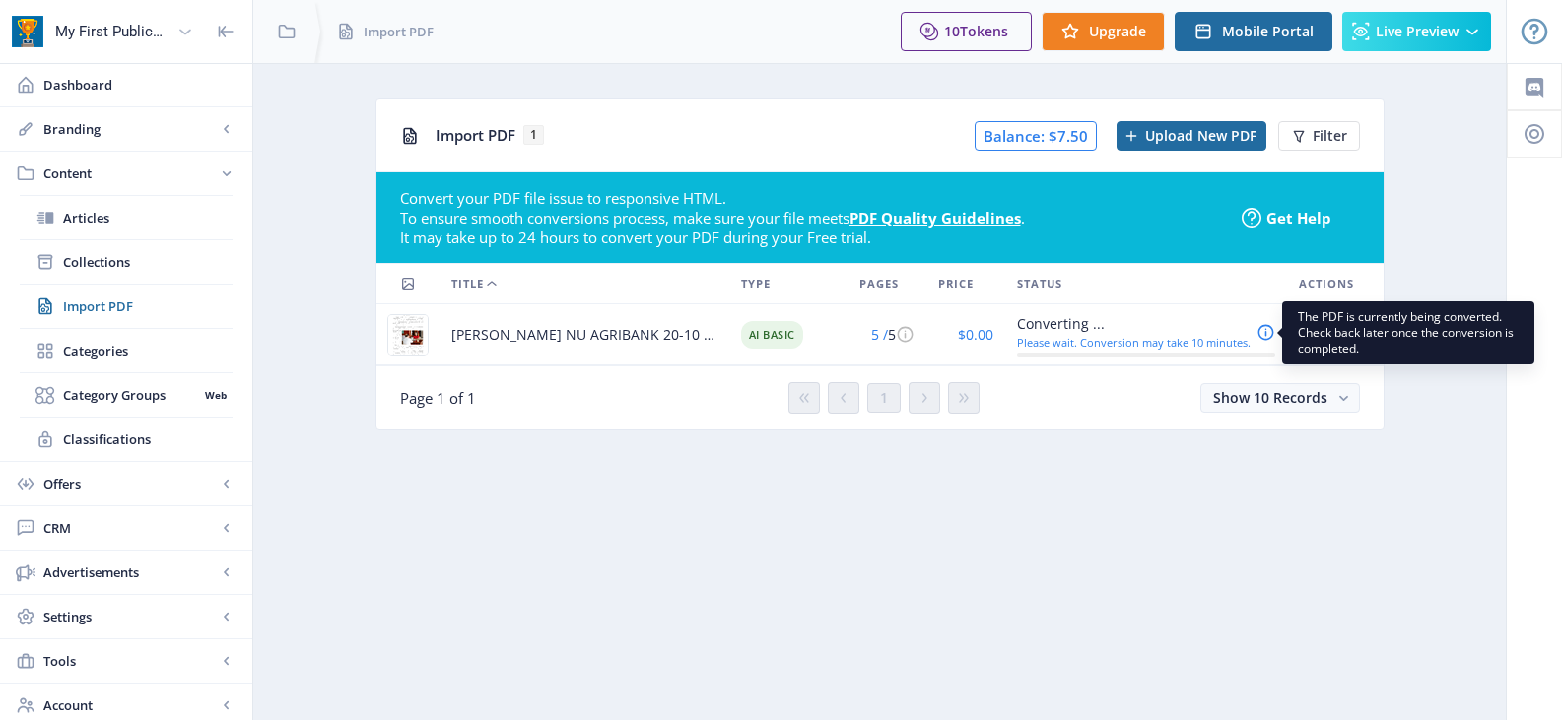
click at [1131, 344] on div "Please wait. Conversion may take 10 minutes." at bounding box center [1134, 342] width 234 height 13
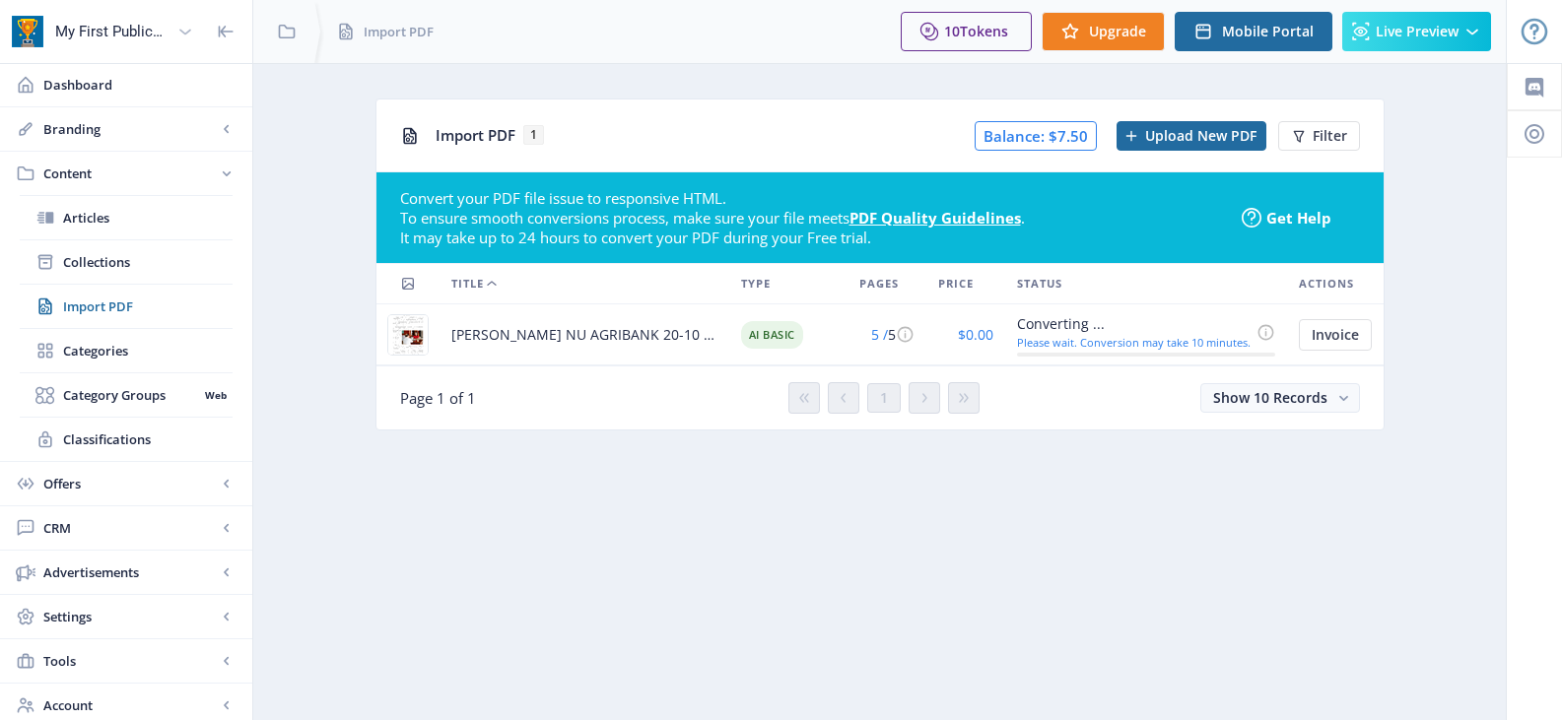
click at [482, 340] on span "[PERSON_NAME] NU AGRIBANK 20-10 [PERSON_NAME].pdf" at bounding box center [584, 335] width 266 height 24
click at [571, 332] on span "[PERSON_NAME] NU AGRIBANK 20-10 [PERSON_NAME].pdf" at bounding box center [584, 335] width 266 height 24
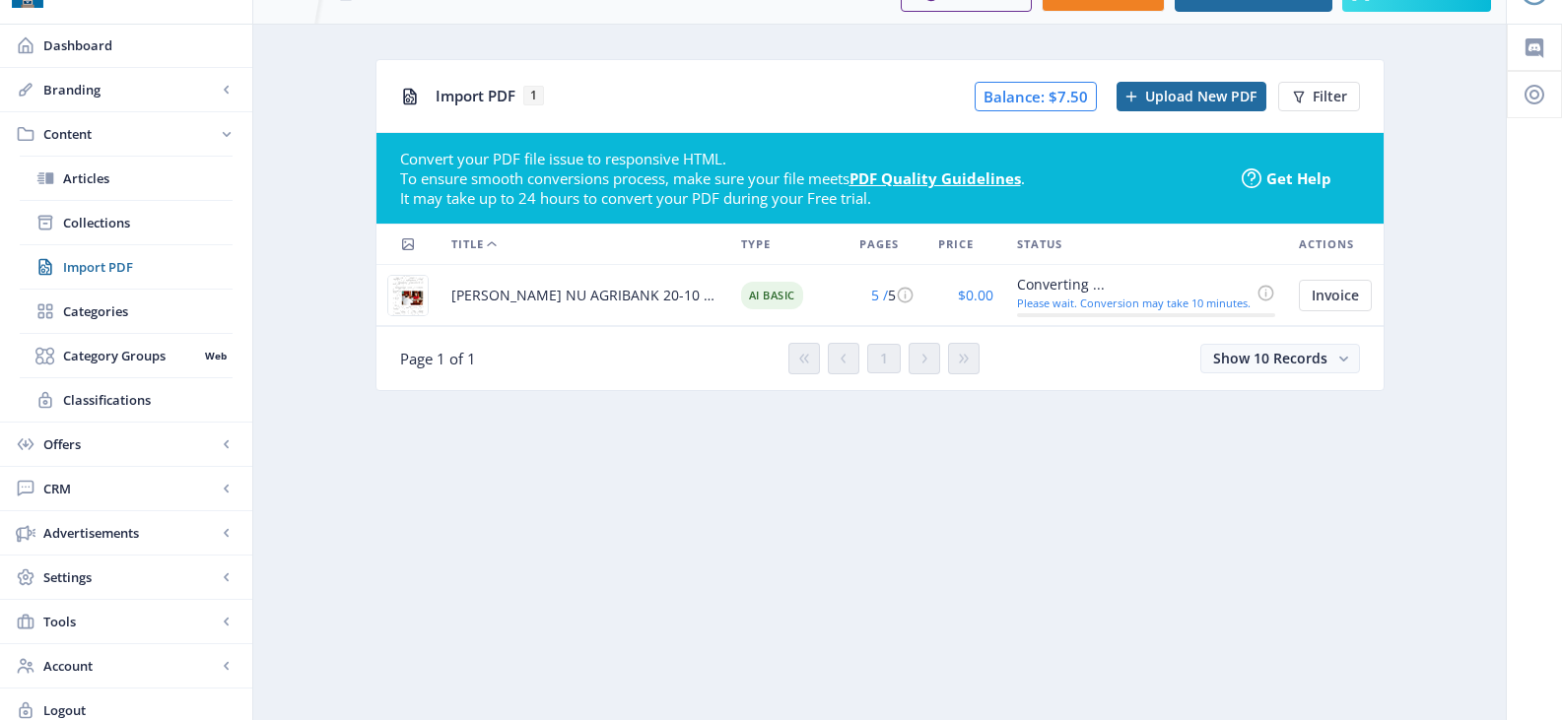
scroll to position [51, 0]
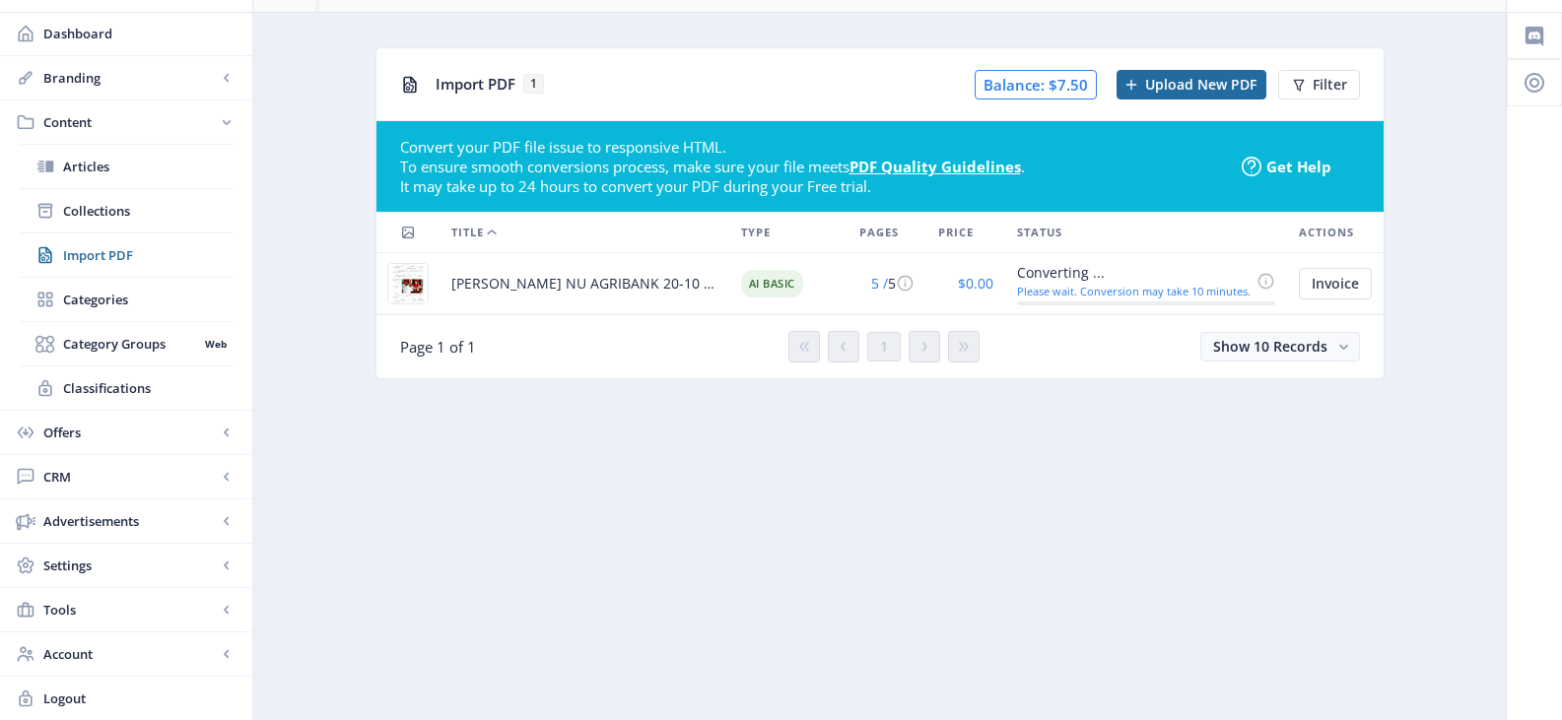
click at [470, 276] on span "[PERSON_NAME] NU AGRIBANK 20-10 [PERSON_NAME].pdf" at bounding box center [584, 284] width 266 height 24
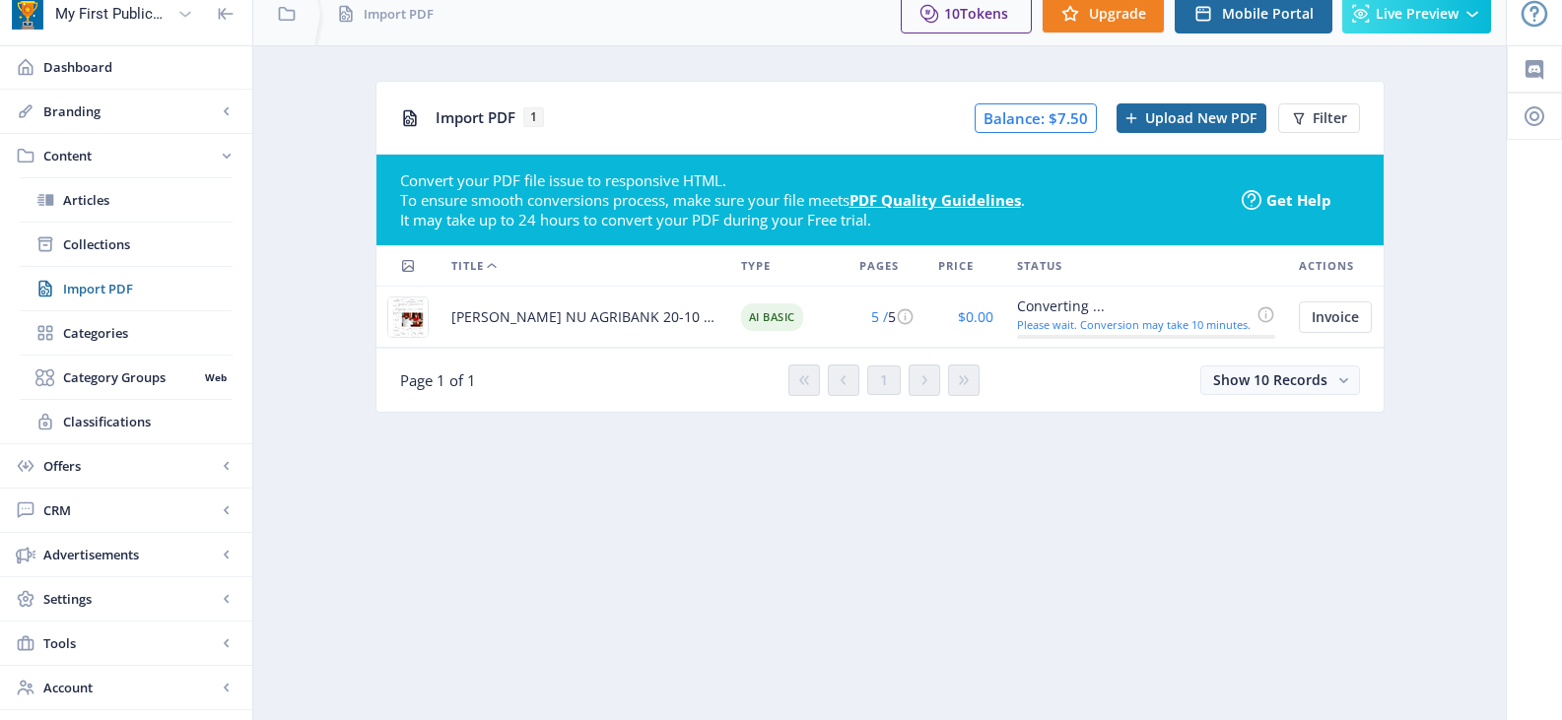
scroll to position [0, 0]
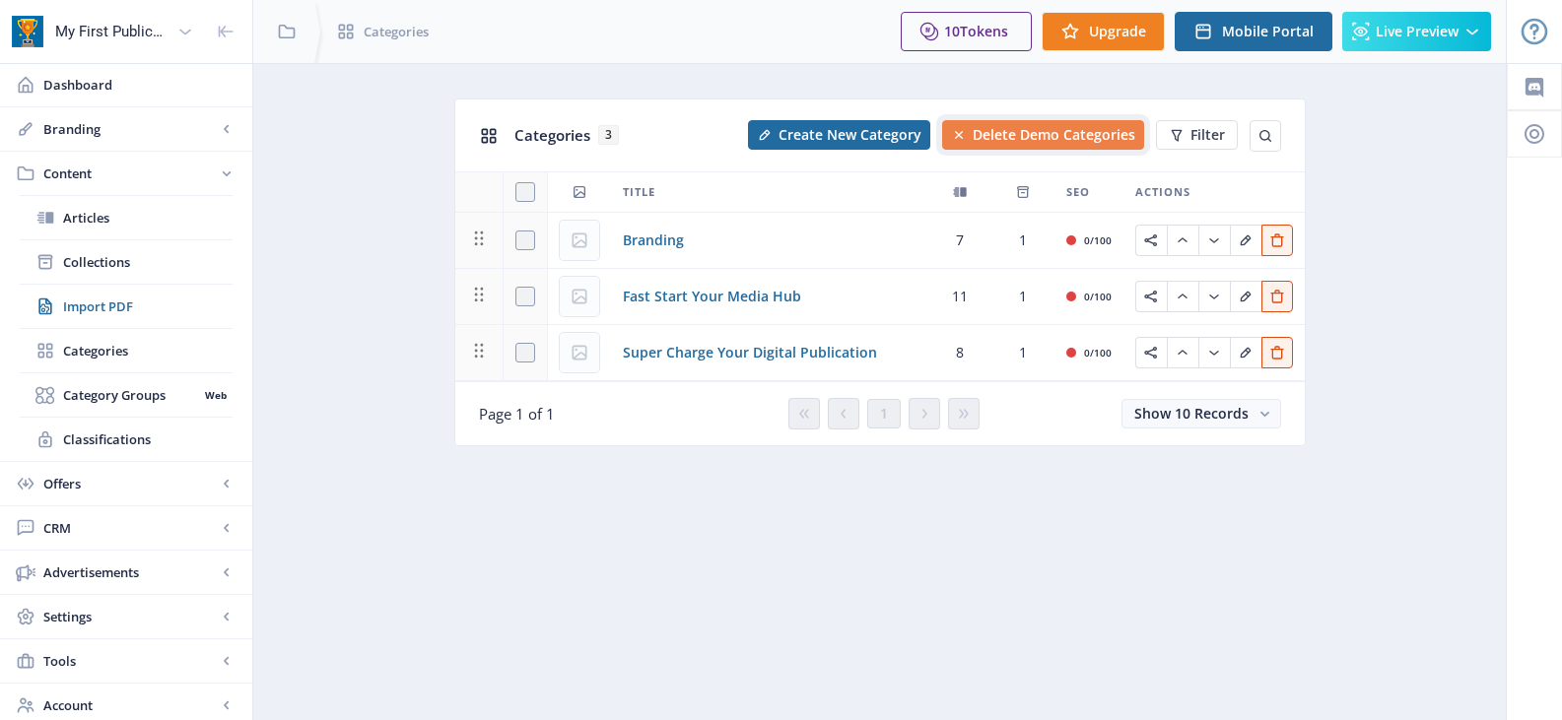
click at [1021, 144] on button "Delete Demo Categories" at bounding box center [1043, 135] width 202 height 30
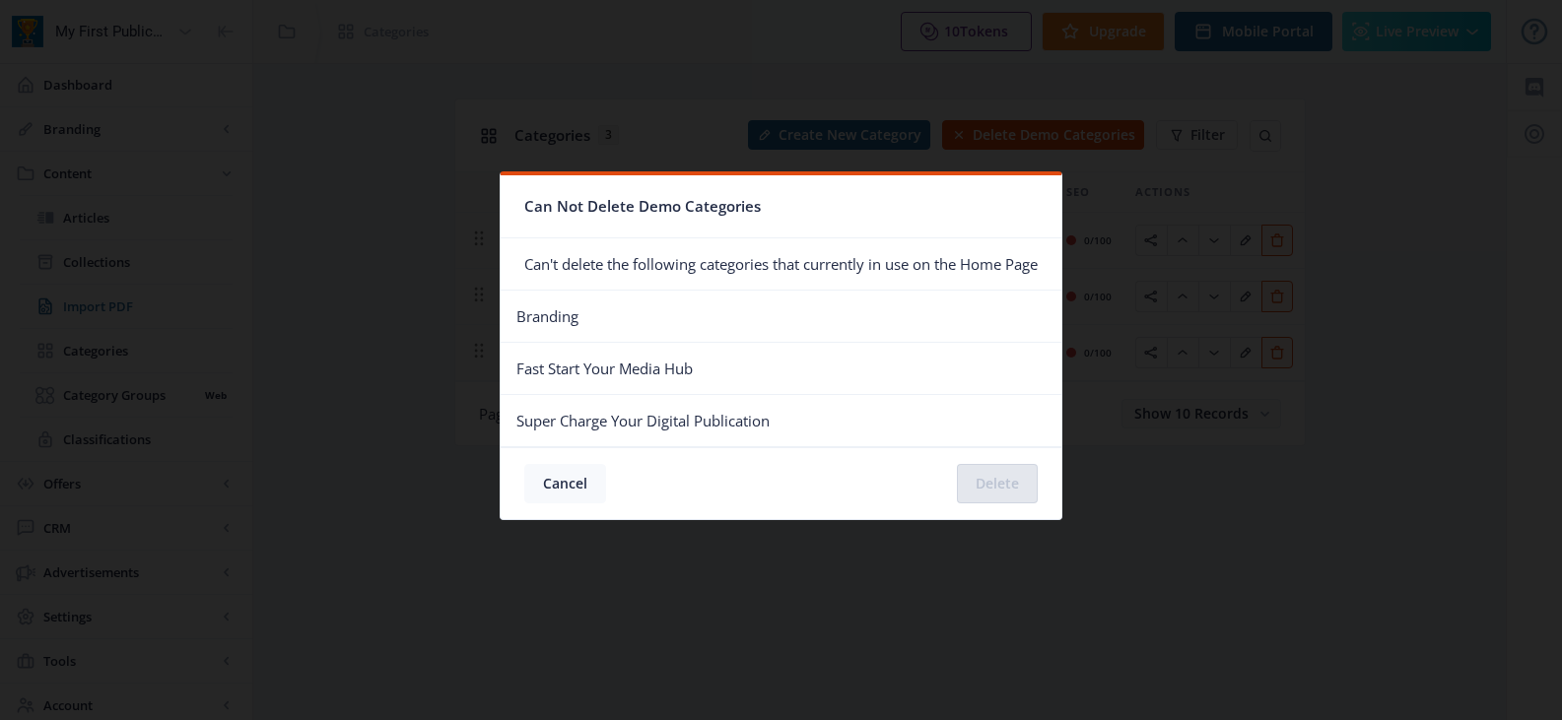
click at [553, 479] on button "Cancel" at bounding box center [565, 483] width 82 height 39
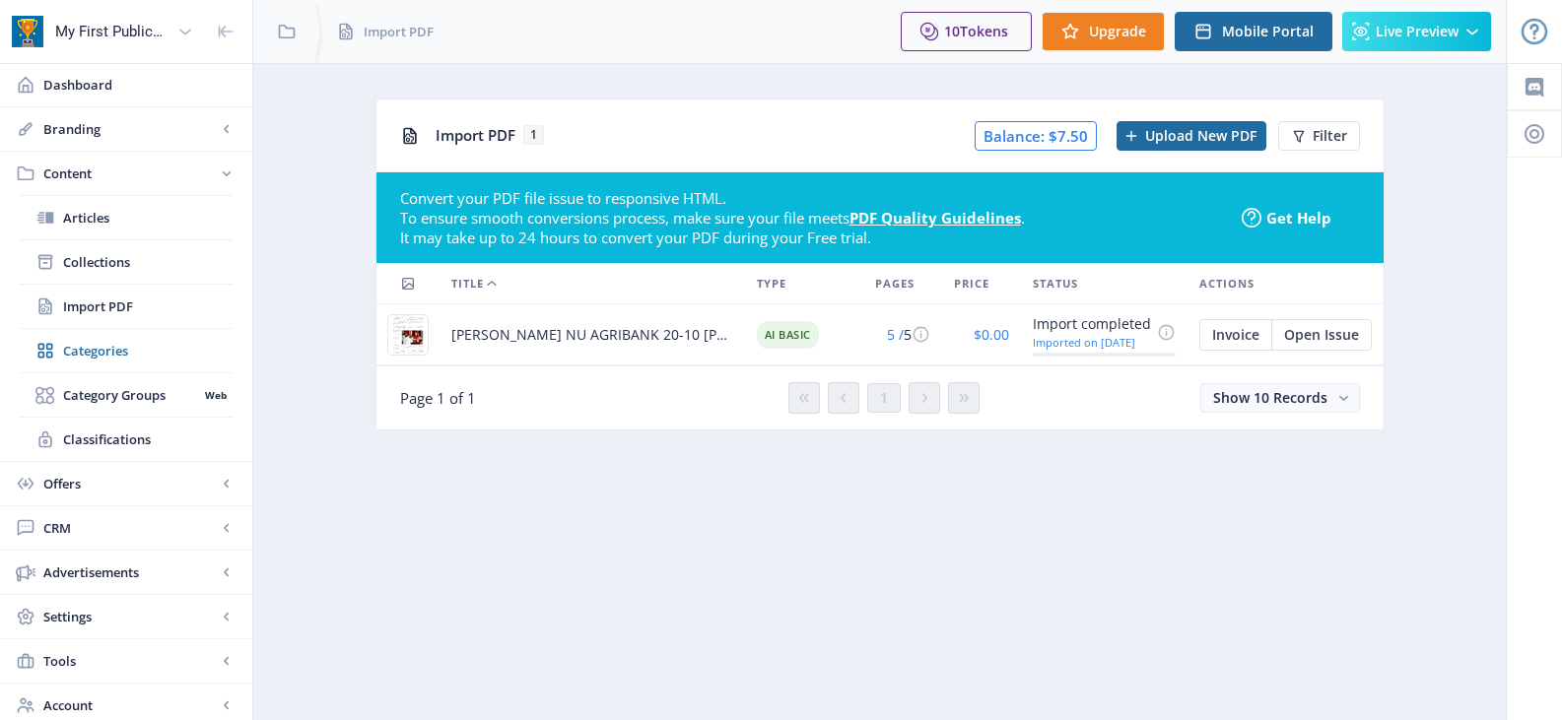
click at [718, 339] on span "[PERSON_NAME] NU AGRIBANK 20-10 [PERSON_NAME].pdf" at bounding box center [592, 335] width 282 height 24
click at [795, 336] on span "AI Basic" at bounding box center [788, 335] width 62 height 28
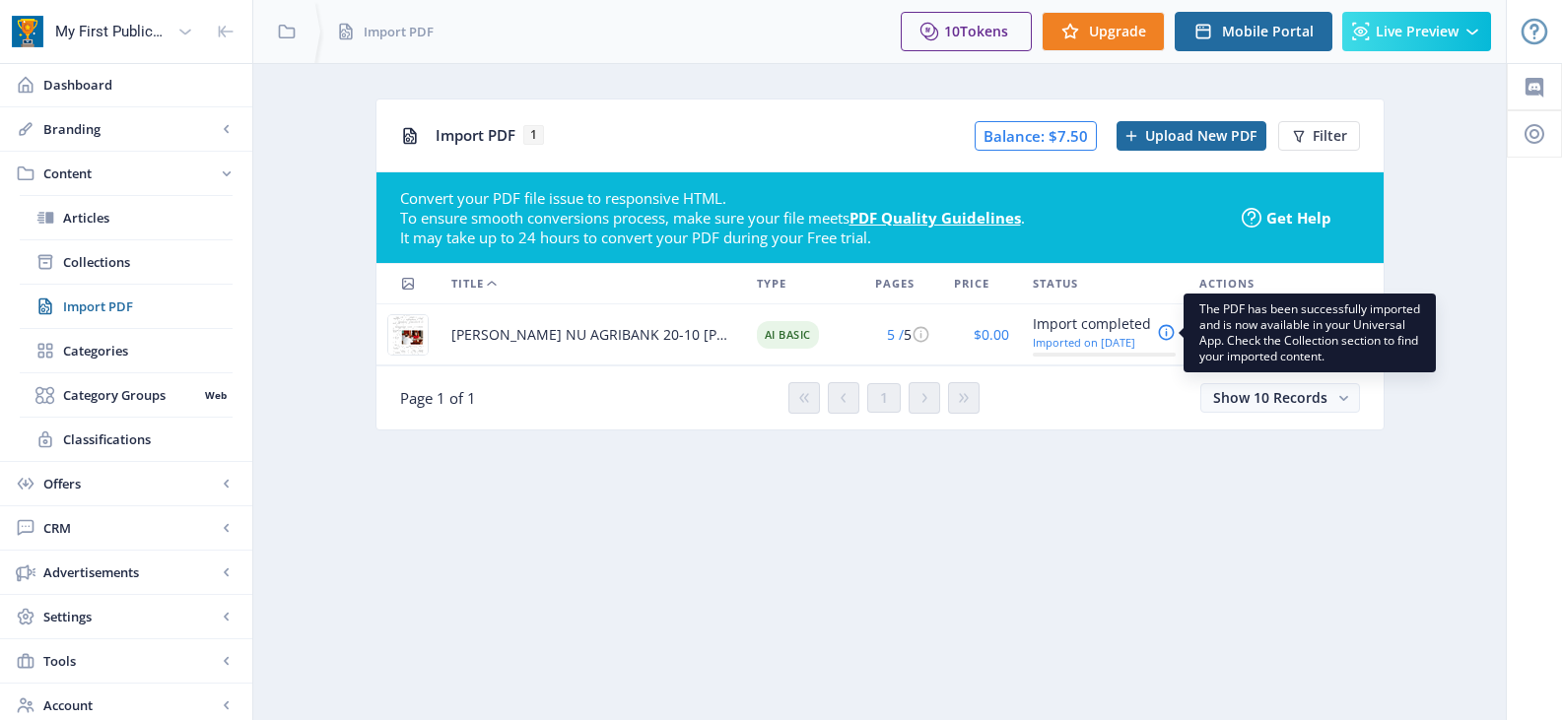
click at [1164, 330] on icon at bounding box center [1166, 332] width 19 height 19
click at [1083, 329] on div "Import completed" at bounding box center [1092, 324] width 118 height 24
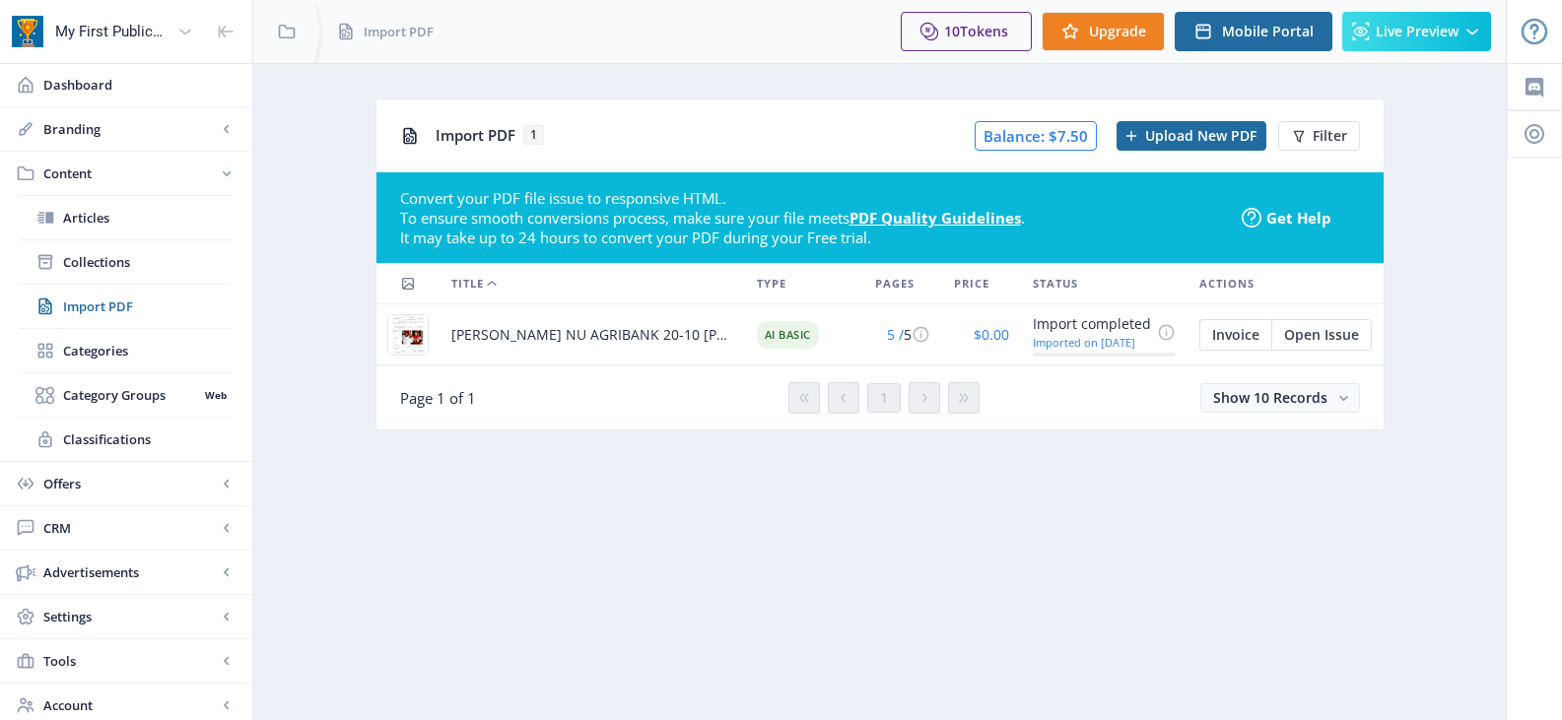
click at [1152, 480] on nb-layout-column "Import PDF 1 Balance: $7.50 Upload New PDF Filter Convert your PDF file issue t…" at bounding box center [879, 417] width 1254 height 708
click at [1326, 336] on span "Open Issue" at bounding box center [1321, 335] width 75 height 16
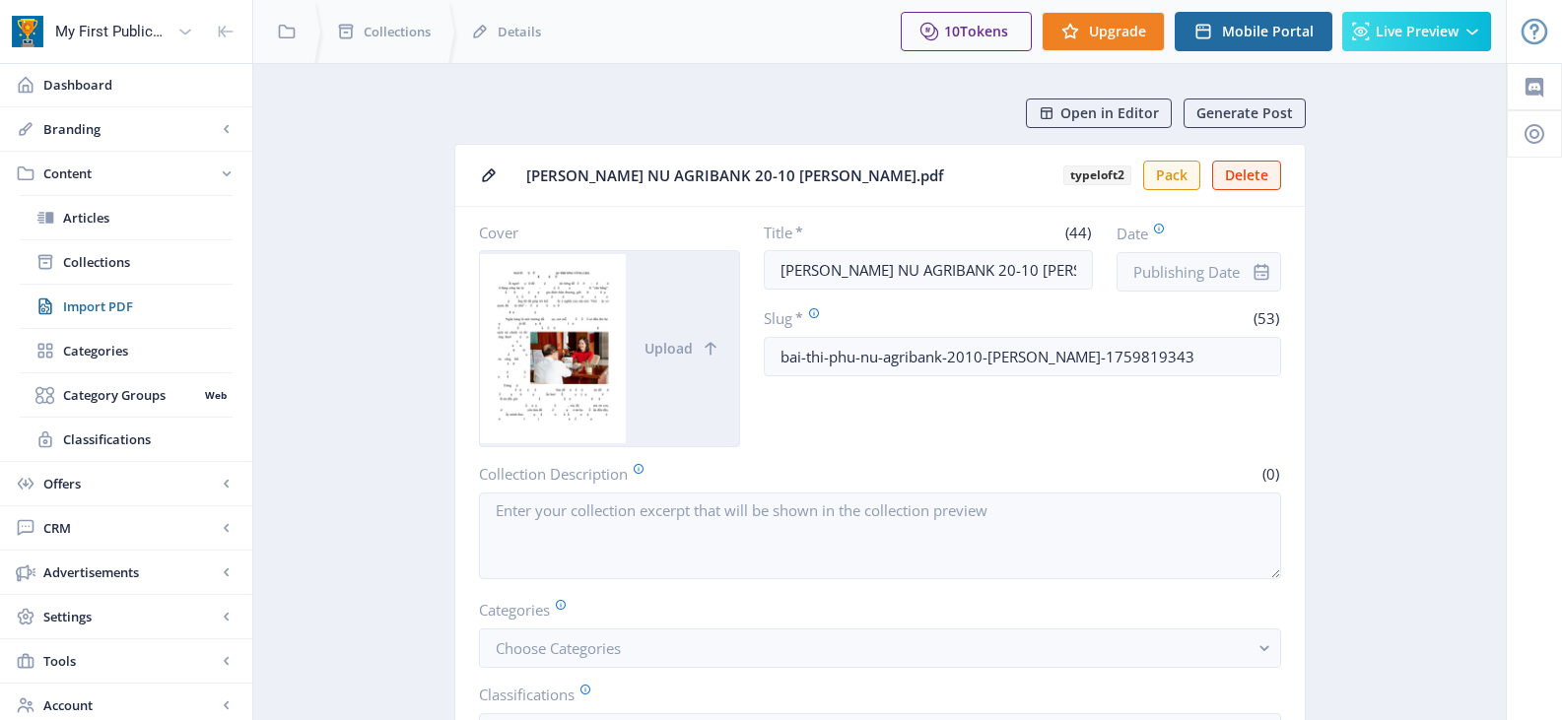
click at [553, 370] on div at bounding box center [553, 348] width 147 height 195
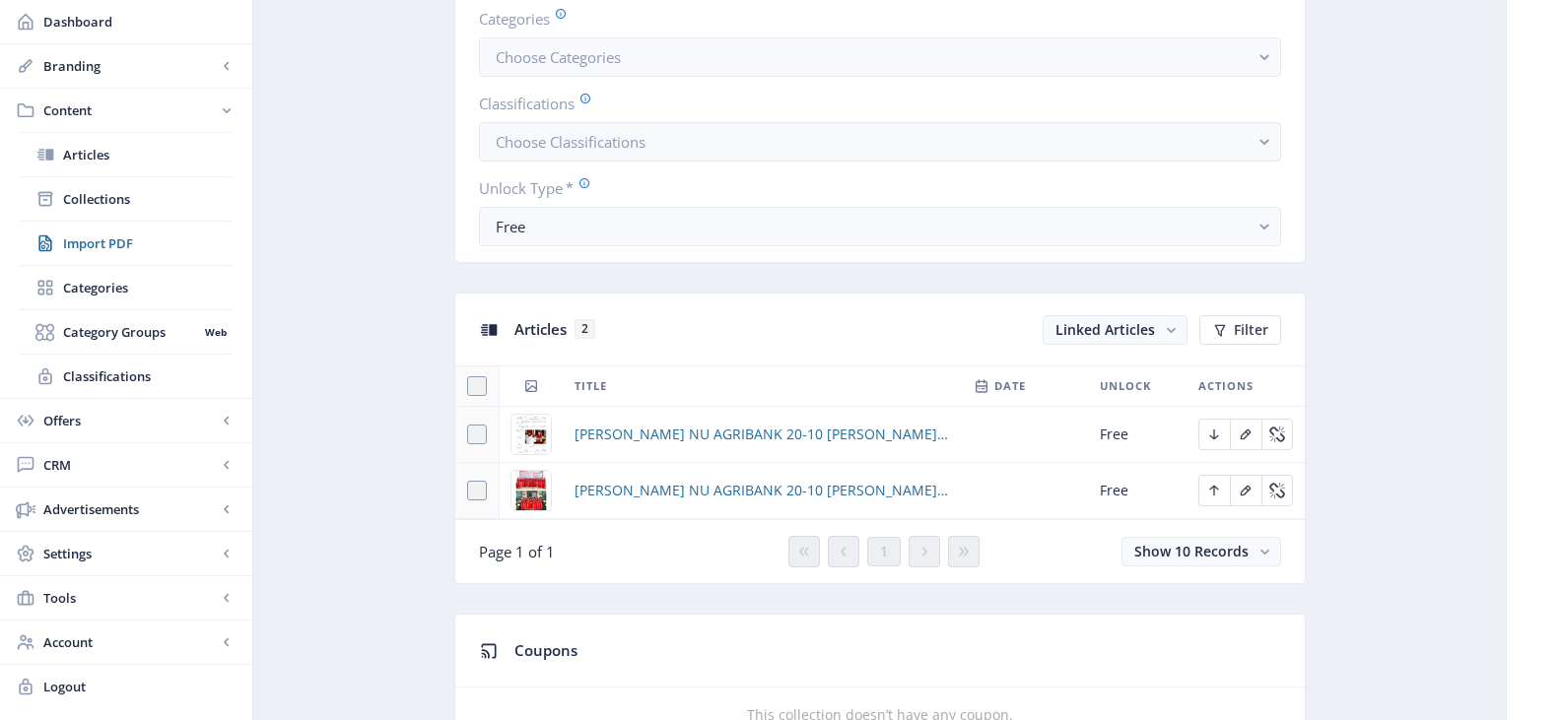
scroll to position [690, 0]
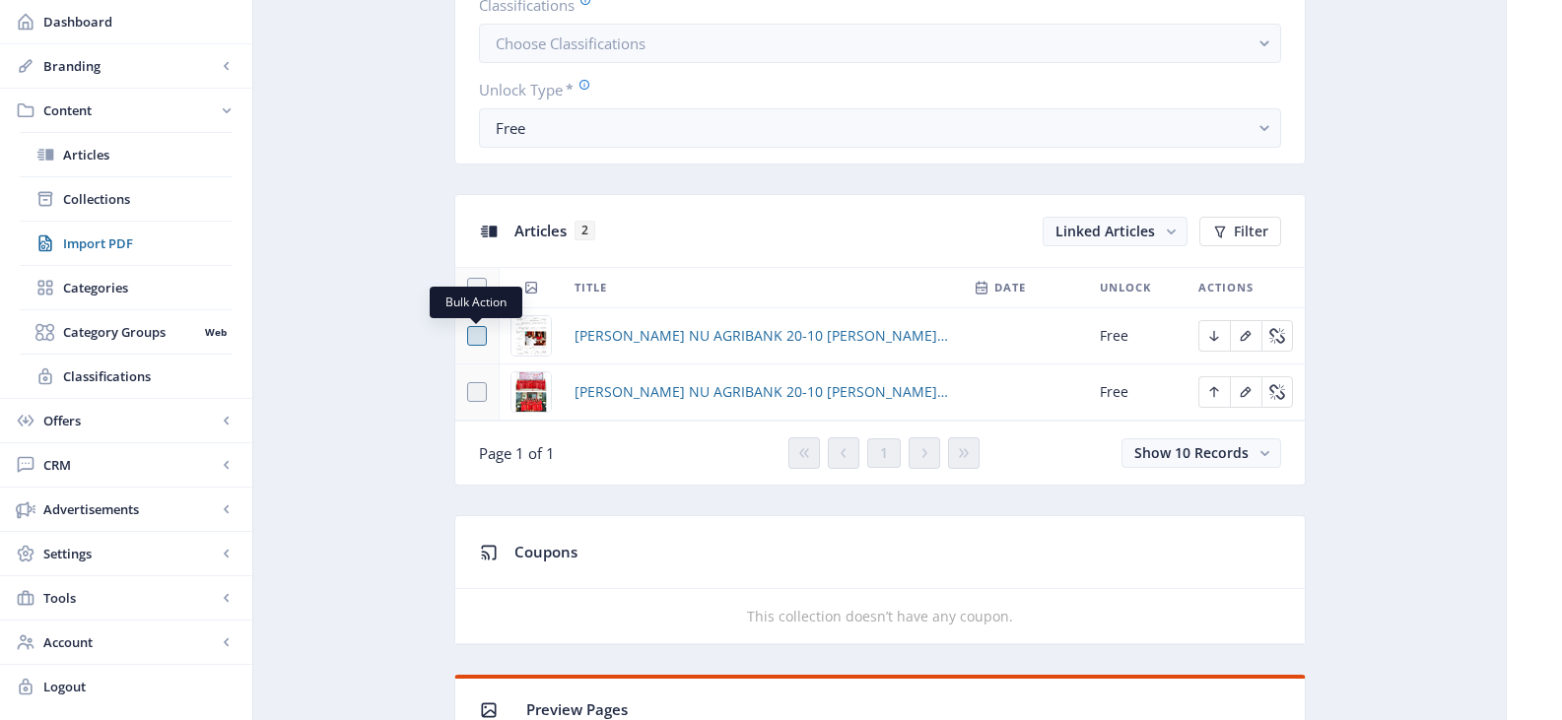
click at [478, 337] on span at bounding box center [477, 336] width 20 height 20
click at [468, 337] on input "checkbox" at bounding box center [467, 336] width 1 height 1
checkbox input "true"
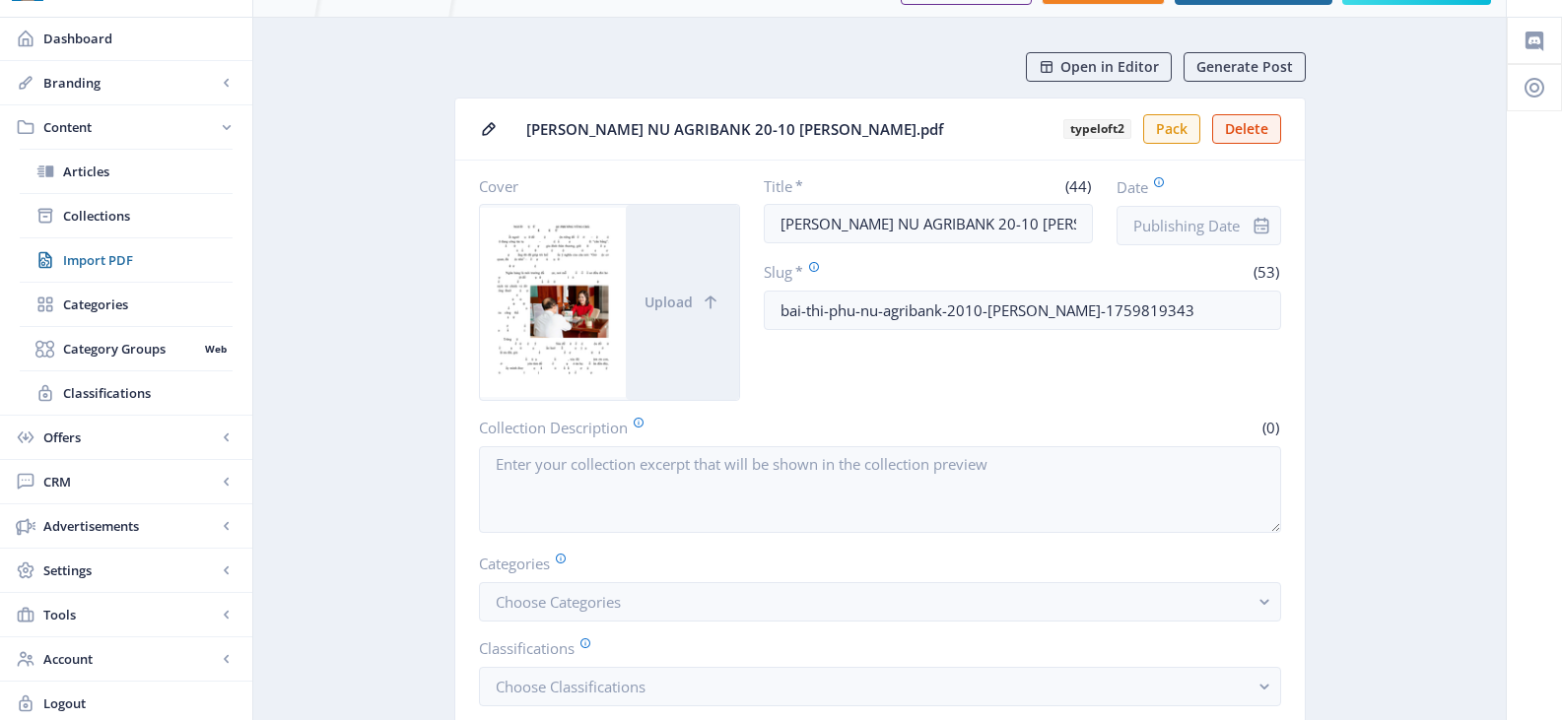
scroll to position [0, 0]
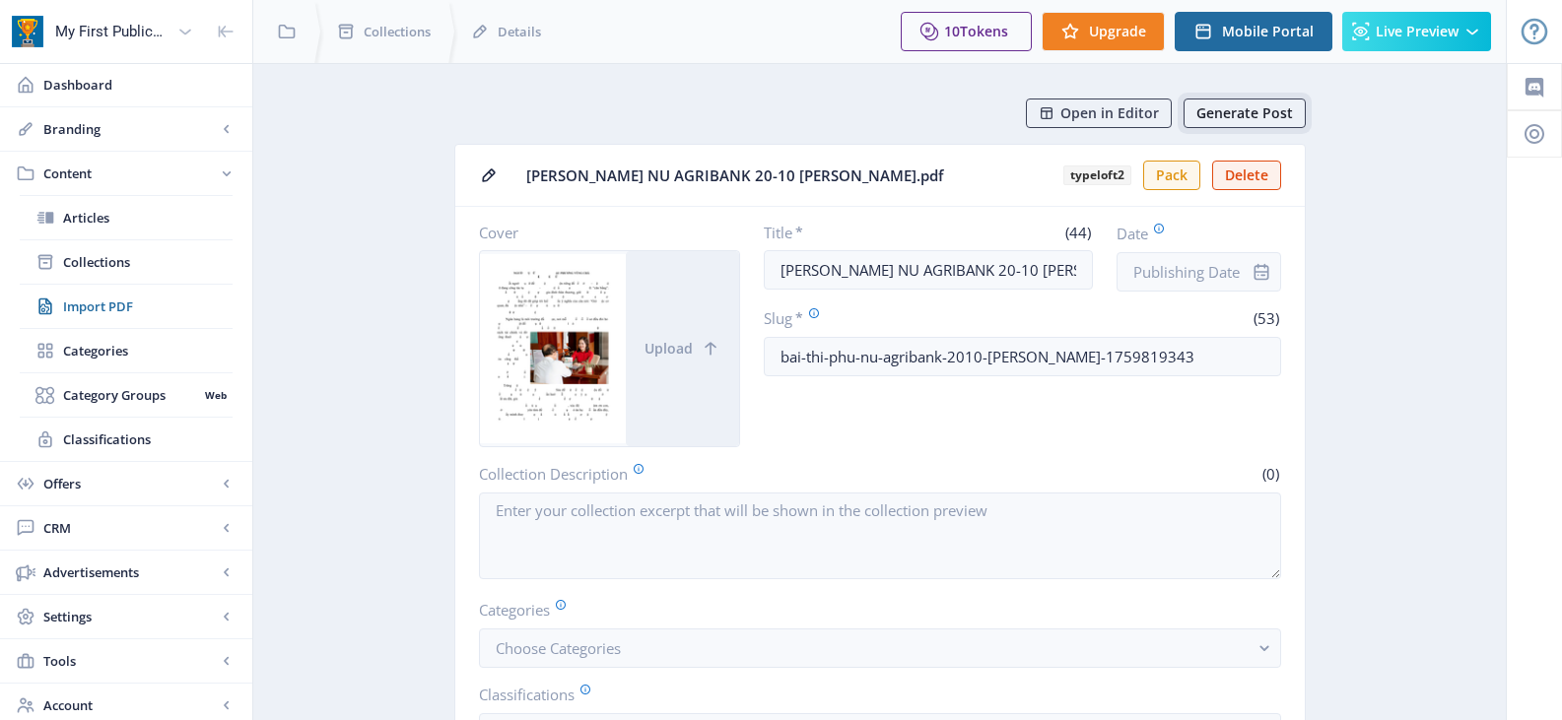
click at [1252, 114] on span "Generate Post" at bounding box center [1244, 113] width 97 height 16
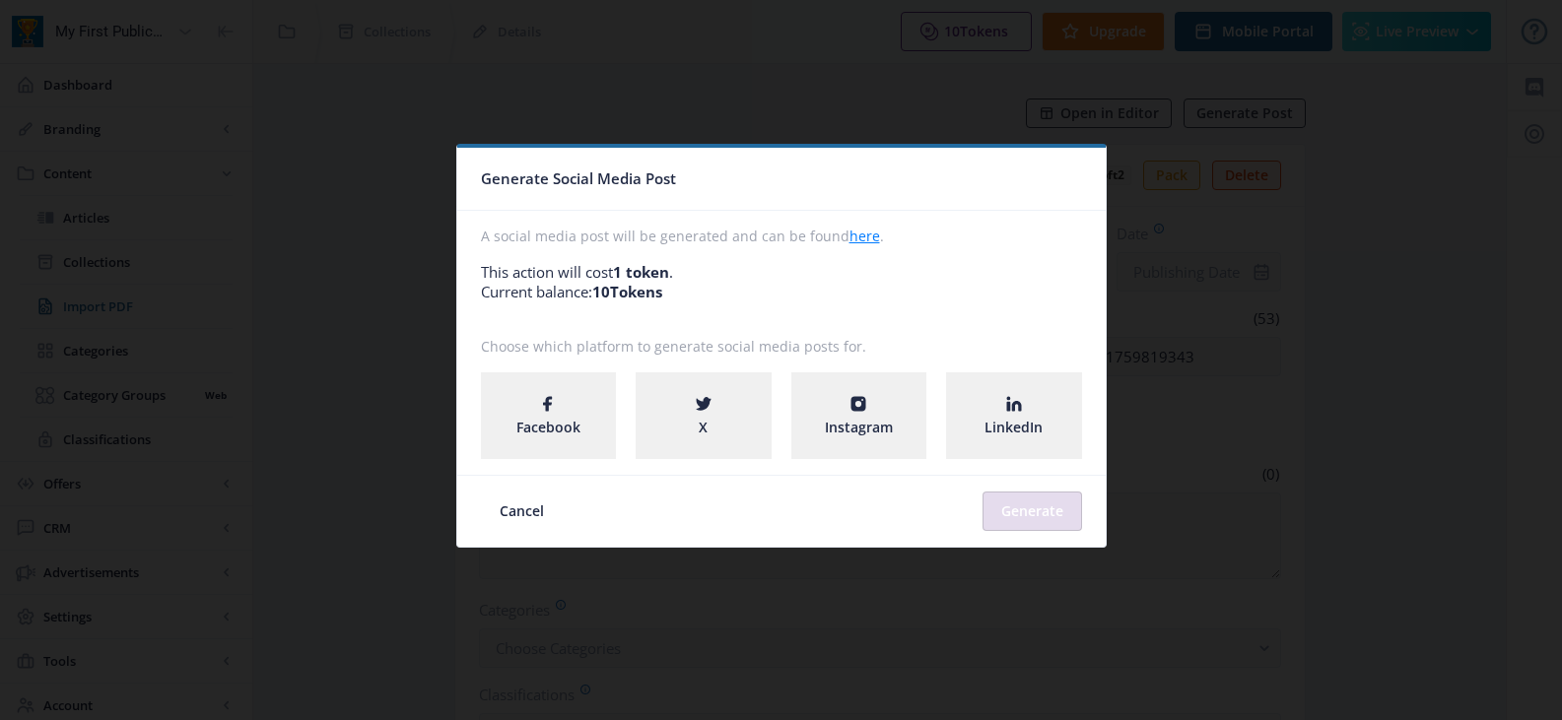
click at [540, 422] on span "Facebook" at bounding box center [548, 428] width 64 height 20
click at [1040, 516] on button "Generate" at bounding box center [1032, 511] width 100 height 39
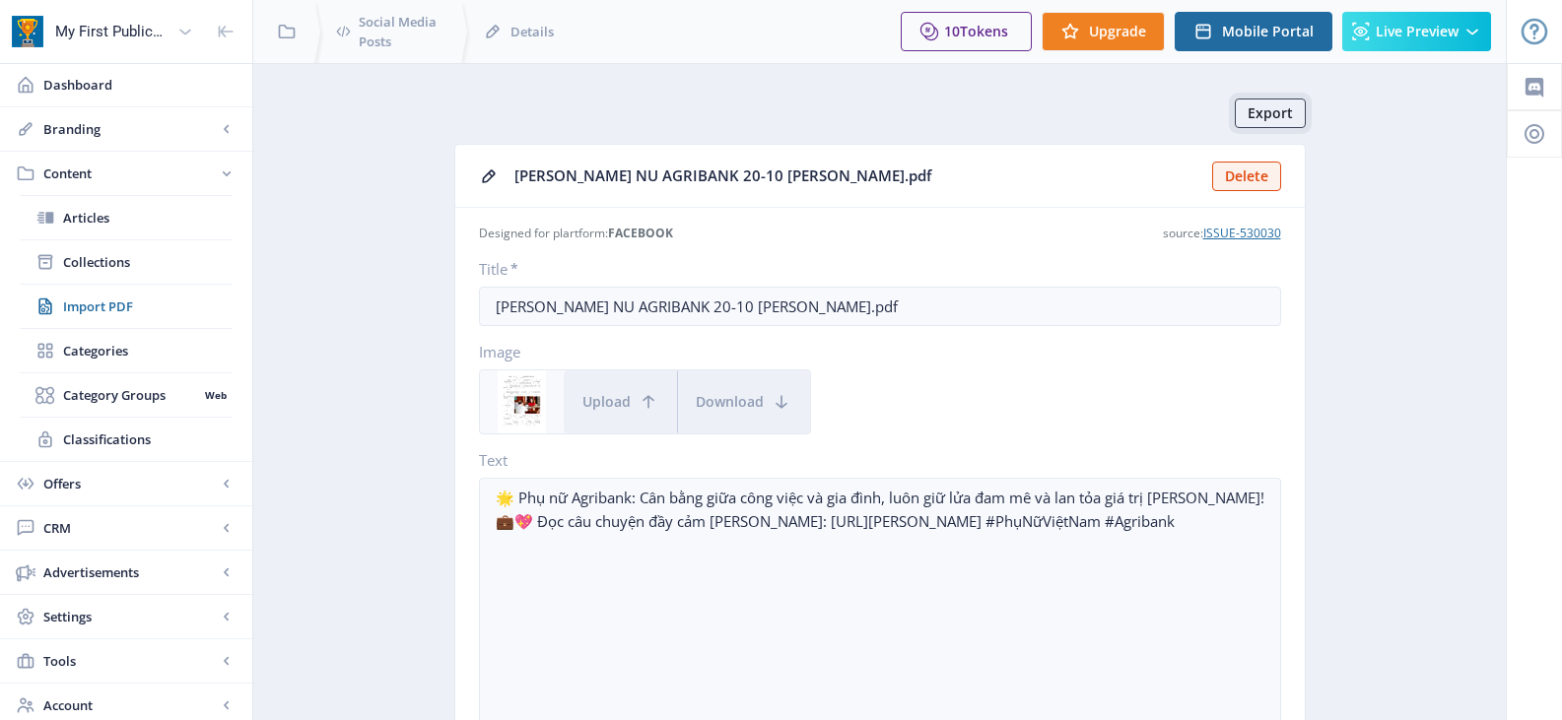
click at [1260, 111] on span "Export" at bounding box center [1269, 113] width 45 height 16
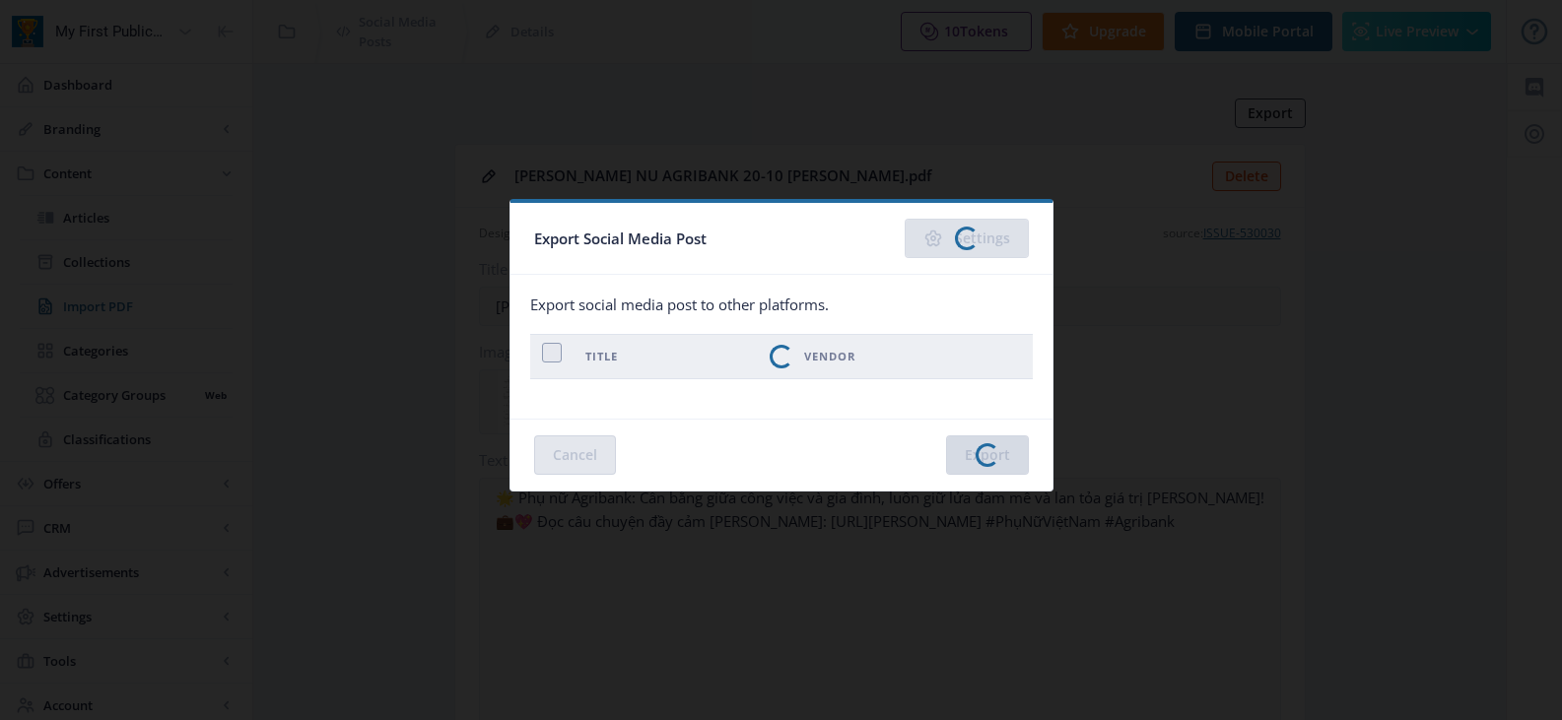
checkbox input "true"
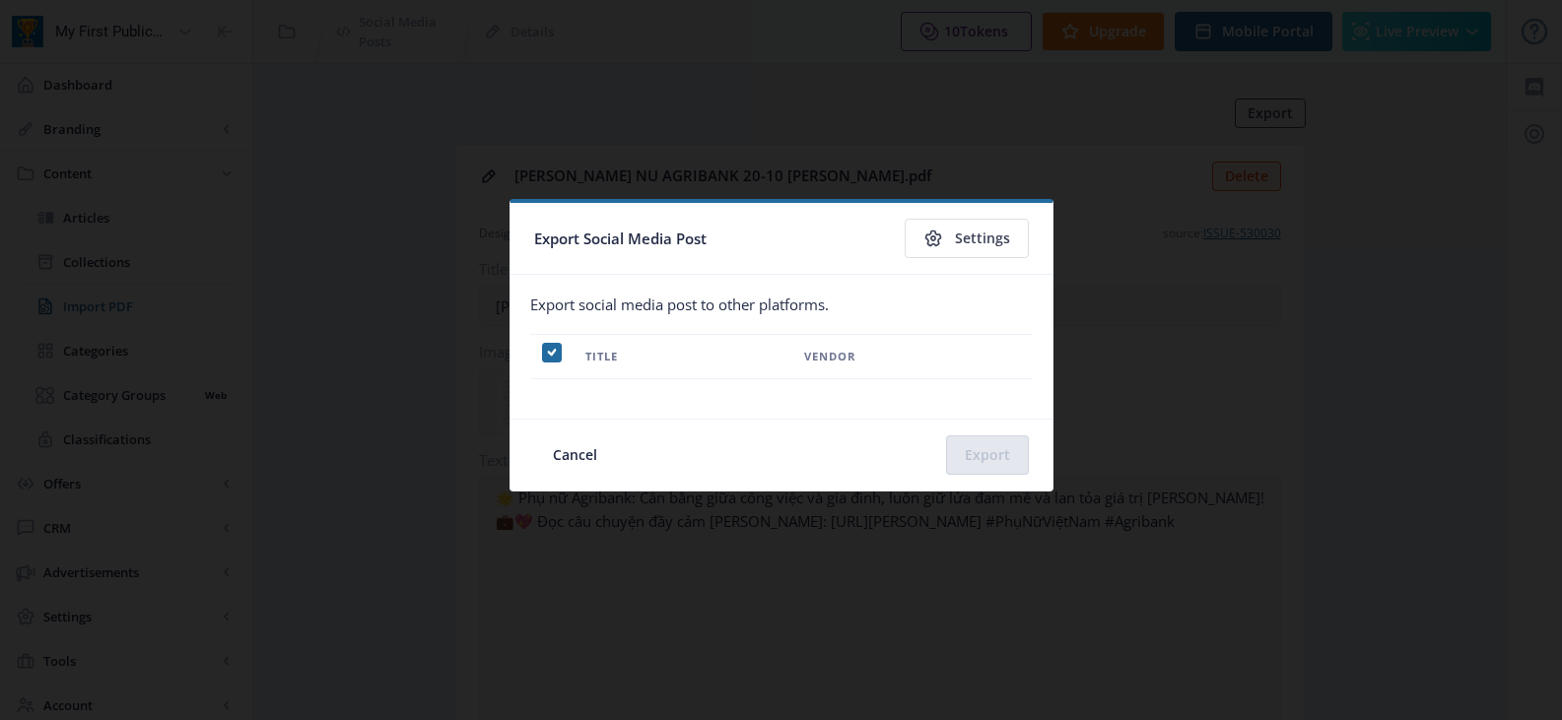
click at [704, 303] on span "Export social media post to other platforms." at bounding box center [679, 305] width 299 height 20
click at [573, 456] on button "Cancel" at bounding box center [575, 454] width 82 height 39
